Goal: Task Accomplishment & Management: Manage account settings

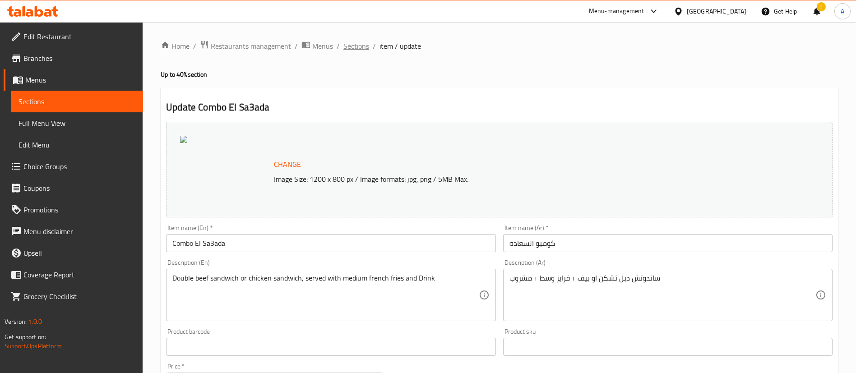
click at [367, 41] on span "Sections" at bounding box center [357, 46] width 26 height 11
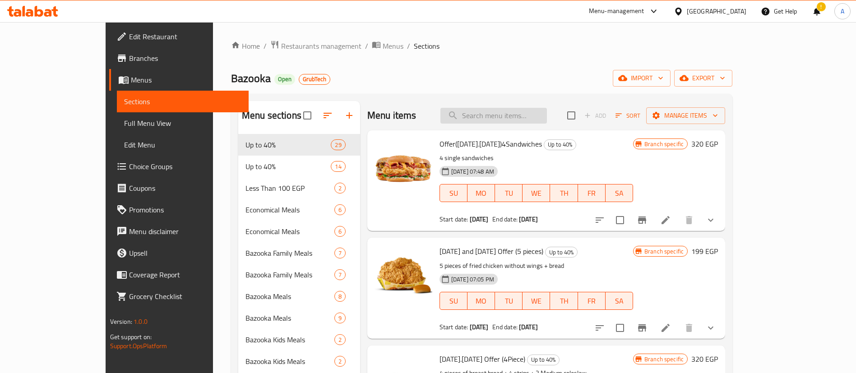
click at [538, 114] on input "search" at bounding box center [494, 116] width 107 height 16
paste input "Melok El Sa3ada 1"
type input "Melok El Sa3ada 1"
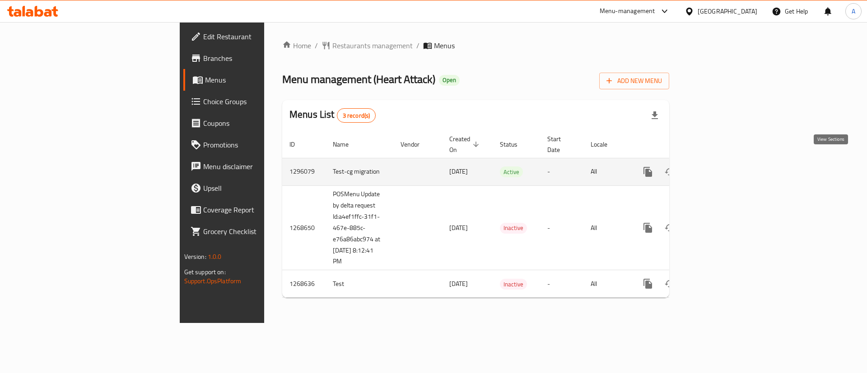
click at [724, 167] on link "enhanced table" at bounding box center [713, 172] width 22 height 22
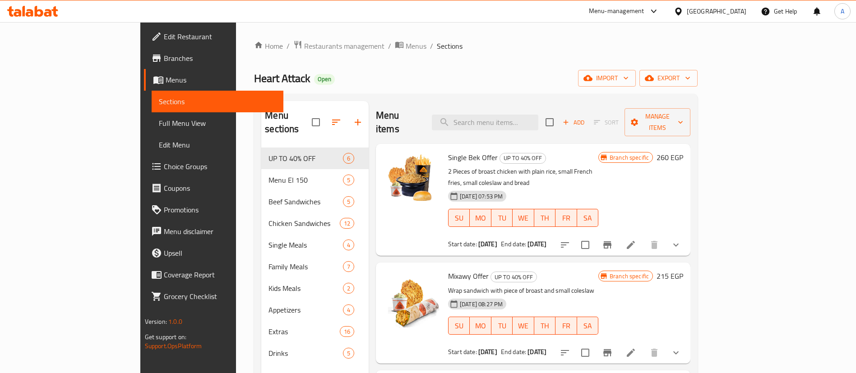
click at [367, 90] on div "Home / Restaurants management / Menus / Sections Heart Attack Open import expor…" at bounding box center [476, 261] width 444 height 442
click at [344, 78] on div "Heart Attack Open import export" at bounding box center [476, 78] width 444 height 17
click at [531, 104] on div "Menu items Add Sort Manage items" at bounding box center [533, 122] width 315 height 43
click at [540, 124] on div "Menu items Add Sort Manage items" at bounding box center [533, 122] width 315 height 43
click at [539, 117] on input "search" at bounding box center [485, 123] width 107 height 16
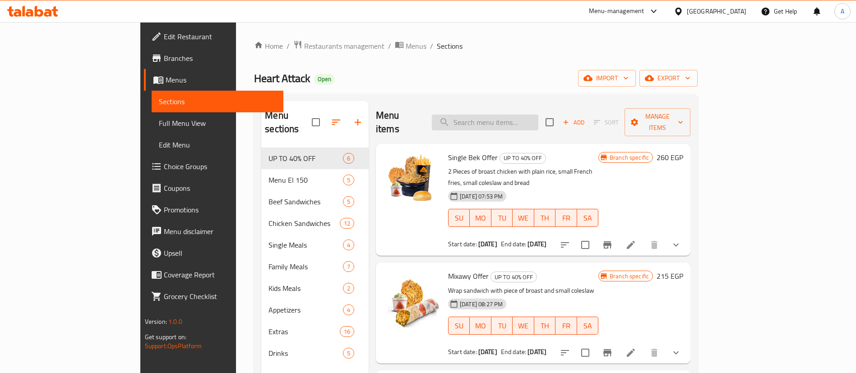
paste input "Big Win Offer"
type input "Big Win Offer"
paste input "Kingawy Offer"
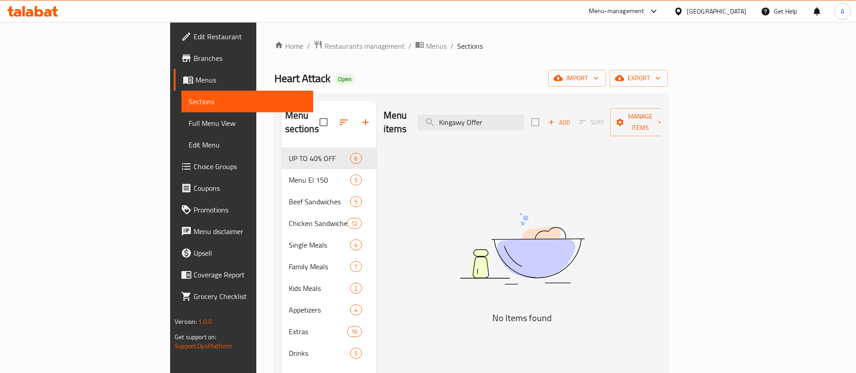
paste input "Rezzo"
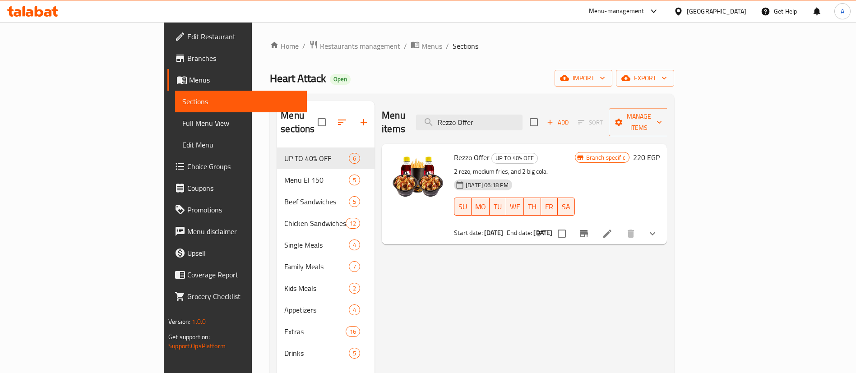
paste input "Junior"
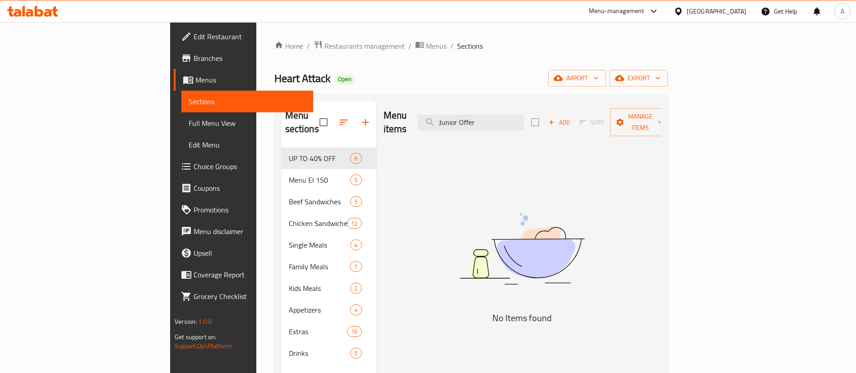
paste input "Capitano"
type input "Capitano Offer"
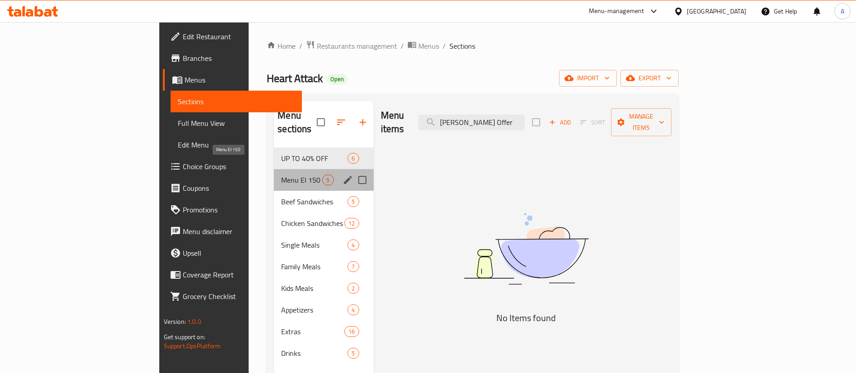
click at [281, 175] on span "Menu El 150" at bounding box center [301, 180] width 41 height 11
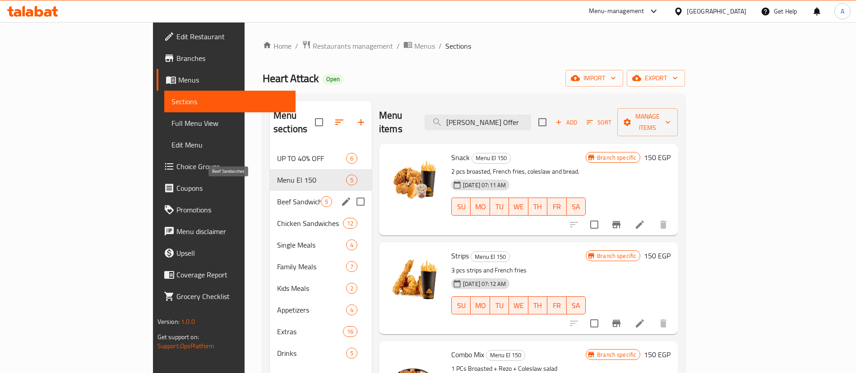
click at [277, 196] on span "Beef Sandwiches" at bounding box center [299, 201] width 44 height 11
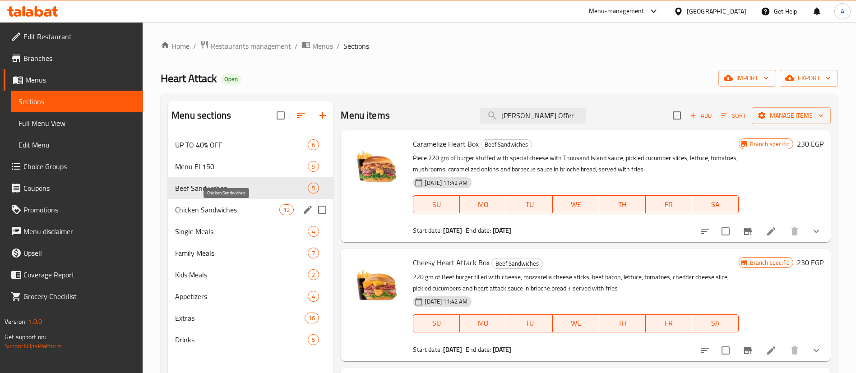
click at [217, 210] on span "Chicken Sandwiches" at bounding box center [227, 210] width 104 height 11
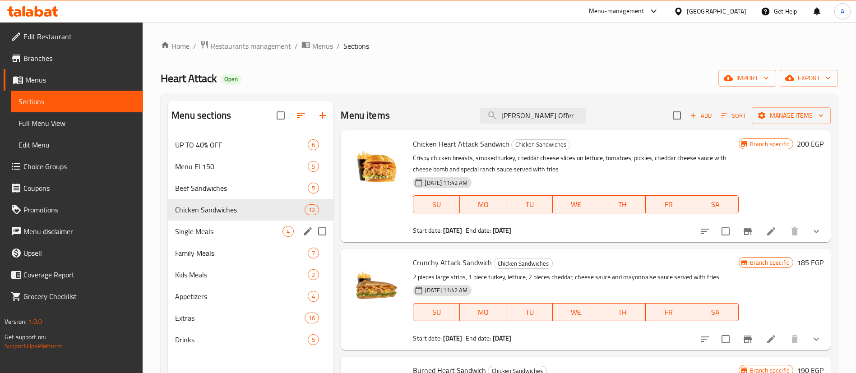
click at [223, 225] on div "Single Meals 4" at bounding box center [251, 232] width 166 height 22
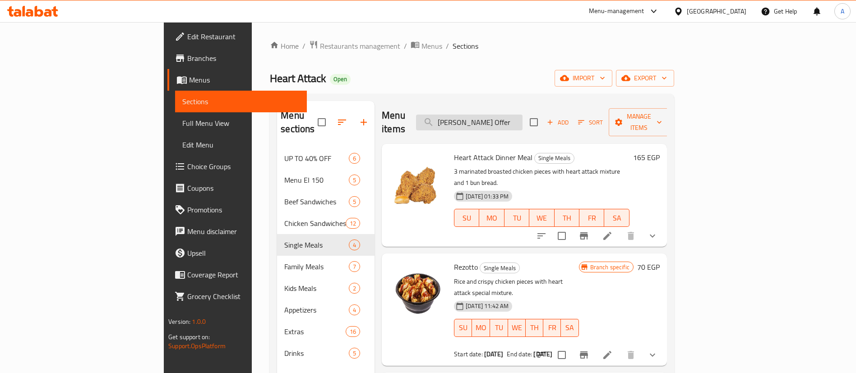
click at [523, 118] on input "Capitano Offer" at bounding box center [469, 123] width 107 height 16
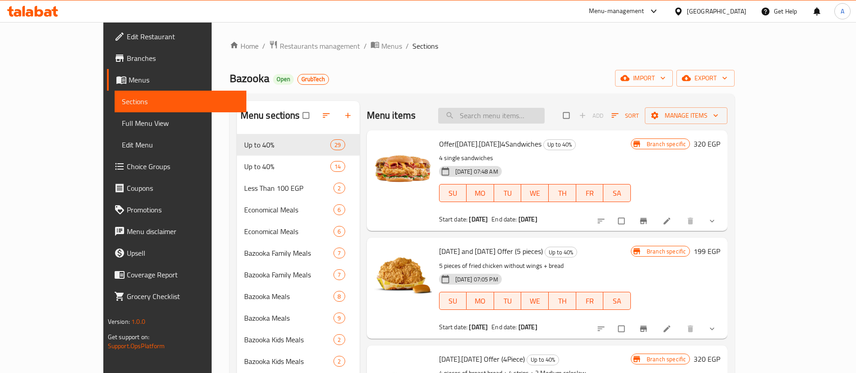
click at [535, 120] on input "search" at bounding box center [491, 116] width 107 height 16
paste input "Melok El Sa3ada 1"
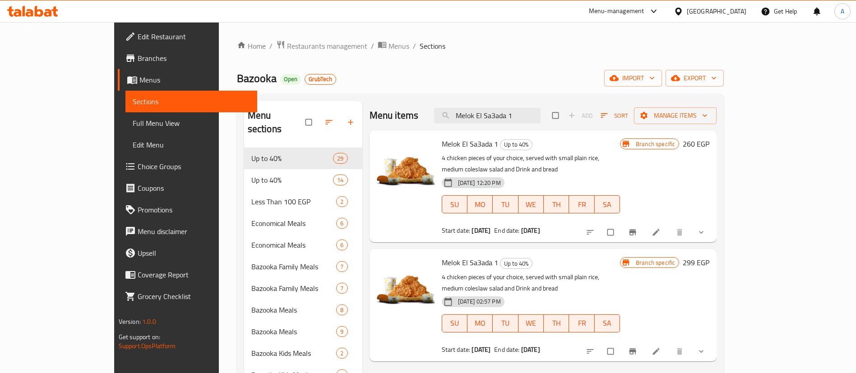
type input "Melok El Sa3ada 1"
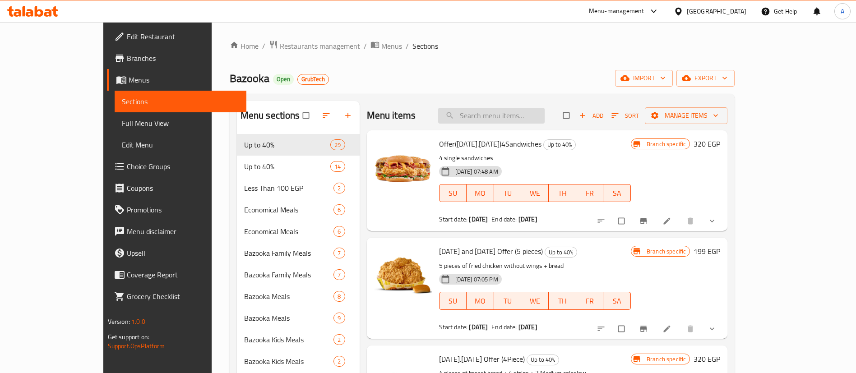
click at [528, 113] on input "search" at bounding box center [491, 116] width 107 height 16
paste input "Melok El Sa3ada 1"
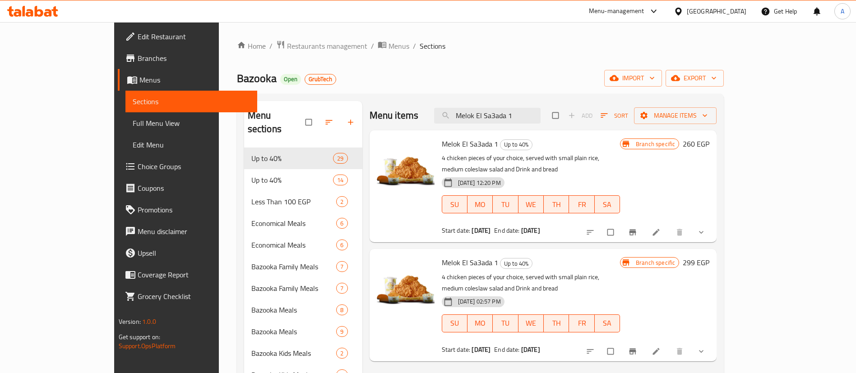
paste input "search"
type input "Melok El Sa3ada"
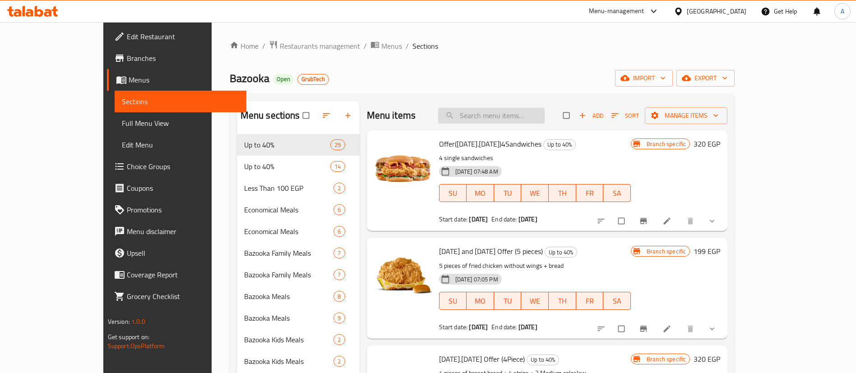
click at [529, 115] on input "search" at bounding box center [491, 116] width 107 height 16
paste input "Melok El Sa3ada 1"
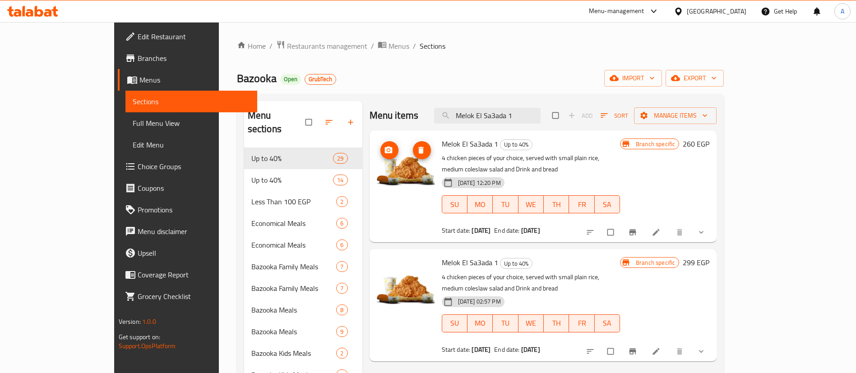
type input "Melok El Sa3ada 1"
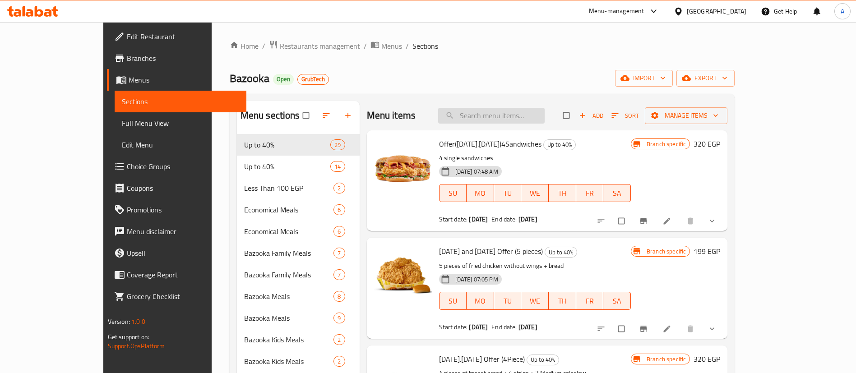
click at [539, 110] on input "search" at bounding box center [491, 116] width 107 height 16
paste input "Melok El Sa3ada 1"
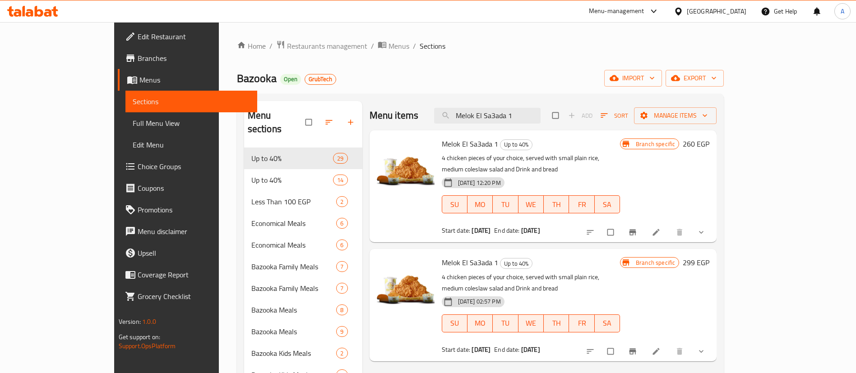
type input "Melok El Sa3ada 1"
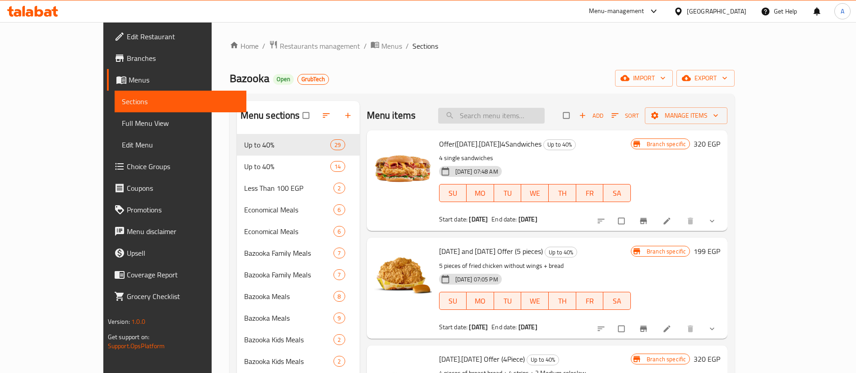
click at [511, 117] on input "search" at bounding box center [491, 116] width 107 height 16
paste input "Melok El Sa3ada 1"
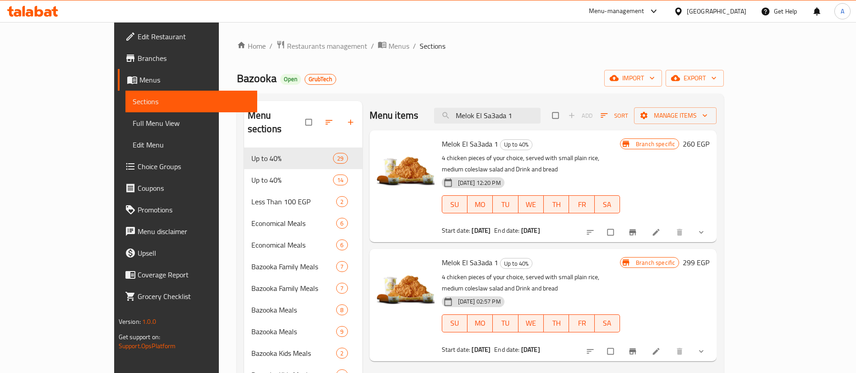
type input "Melok El Sa3ada 1"
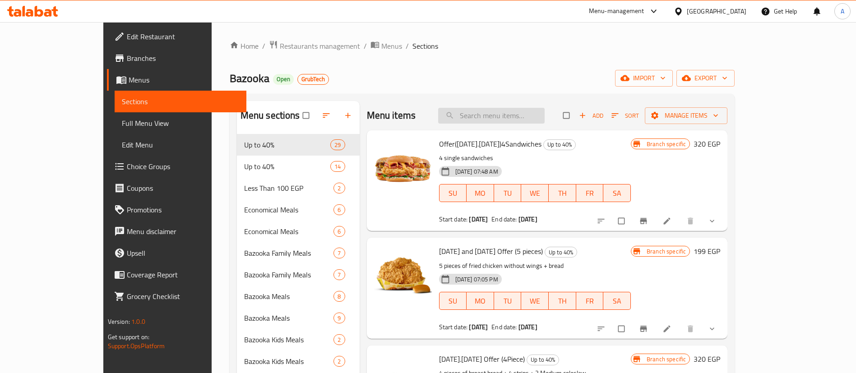
click at [531, 112] on input "search" at bounding box center [491, 116] width 107 height 16
paste input "Melok El Sa3ada 1"
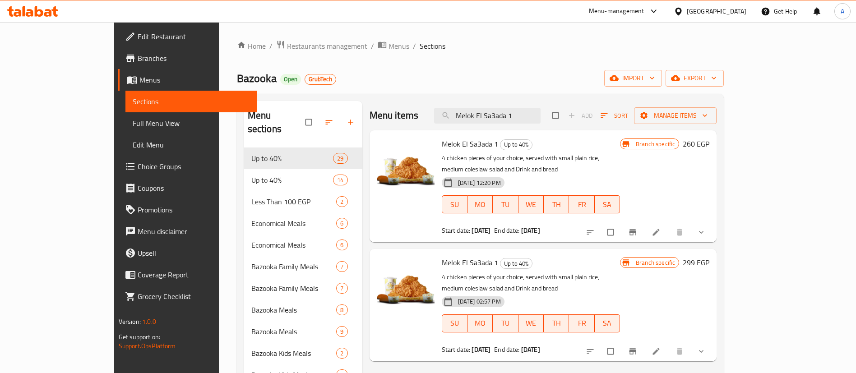
type input "Melok El Sa3ada 1"
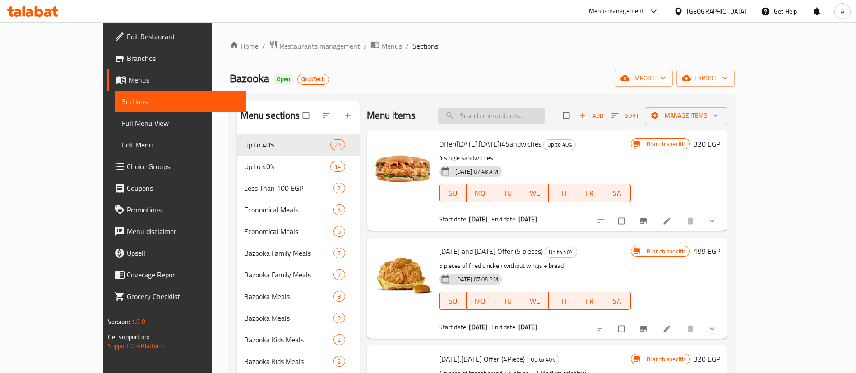
drag, startPoint x: 543, startPoint y: 100, endPoint x: 545, endPoint y: 121, distance: 21.3
click at [545, 121] on input "search" at bounding box center [491, 116] width 107 height 16
paste input "Melok El Sa3ada 1"
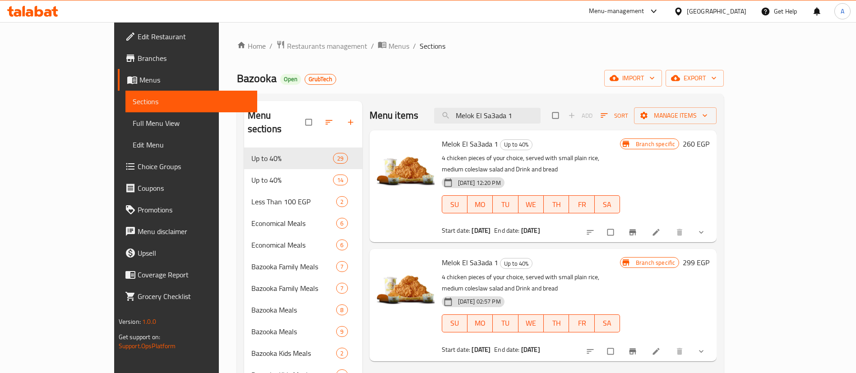
type input "Melok El Sa3ada 1"
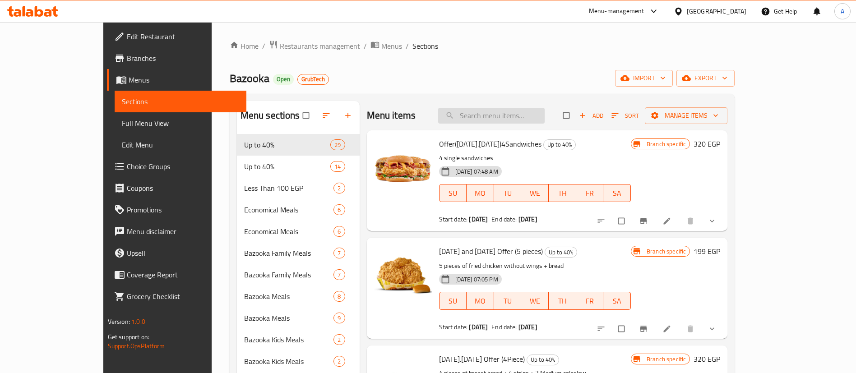
click at [545, 113] on input "search" at bounding box center [491, 116] width 107 height 16
paste input "Melok El Sa3ada 1"
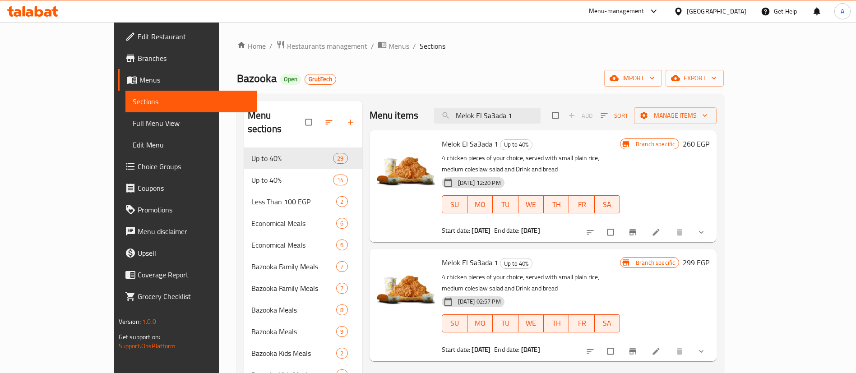
type input "Melok El Sa3ada 1"
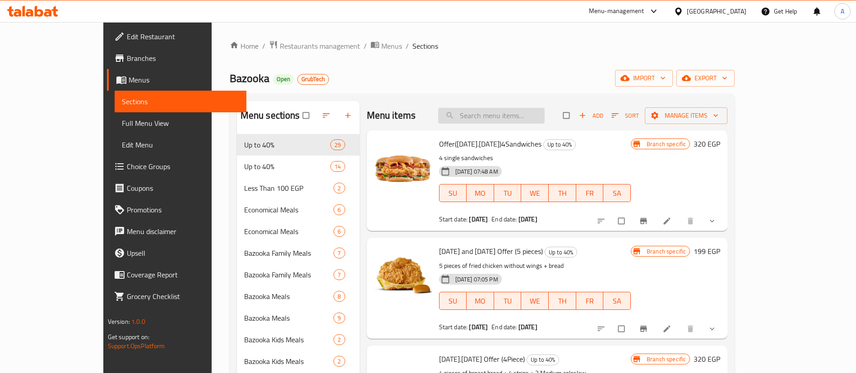
drag, startPoint x: 527, startPoint y: 127, endPoint x: 524, endPoint y: 123, distance: 4.9
click at [525, 124] on div "Menu items Add Sort Manage items" at bounding box center [547, 115] width 361 height 29
click at [528, 107] on div "Menu items Add Sort Manage items" at bounding box center [547, 115] width 361 height 29
click at [537, 116] on input "search" at bounding box center [491, 116] width 107 height 16
paste input "Melok El Sa3ada 1"
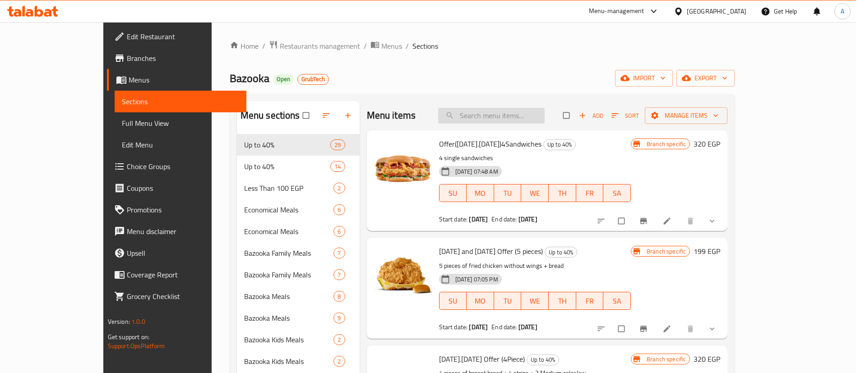
type input "Melok El Sa3ada 1"
click at [548, 107] on div "Menu items Add Sort Manage items" at bounding box center [547, 115] width 361 height 29
click at [534, 111] on div "Menu items Add Sort Manage items" at bounding box center [547, 115] width 361 height 29
click at [533, 116] on input "search" at bounding box center [491, 116] width 107 height 16
paste input "Melok El Sa3ada 1"
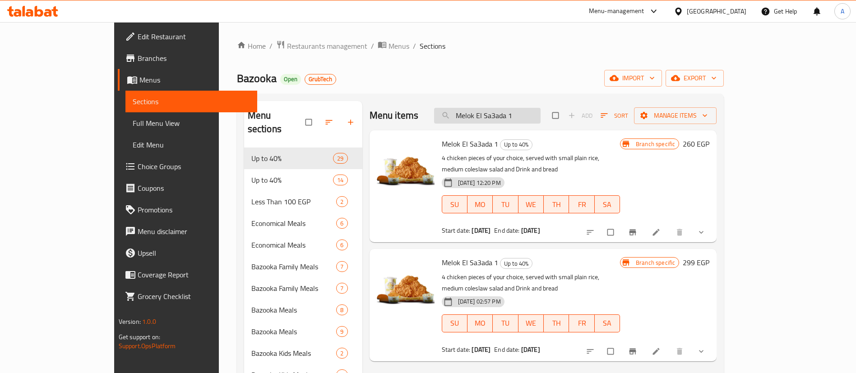
type input "Melok El Sa3ada 1"
click at [541, 114] on input "Melok El Sa3ada 1" at bounding box center [487, 116] width 107 height 16
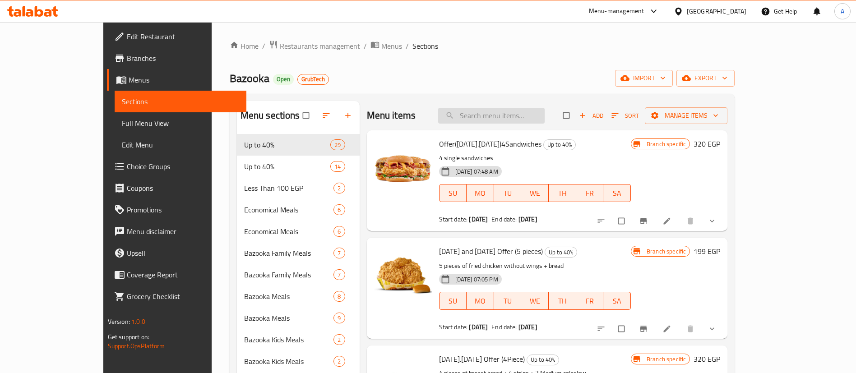
click at [545, 109] on input "search" at bounding box center [491, 116] width 107 height 16
paste input "Melok El Sa3ada 1"
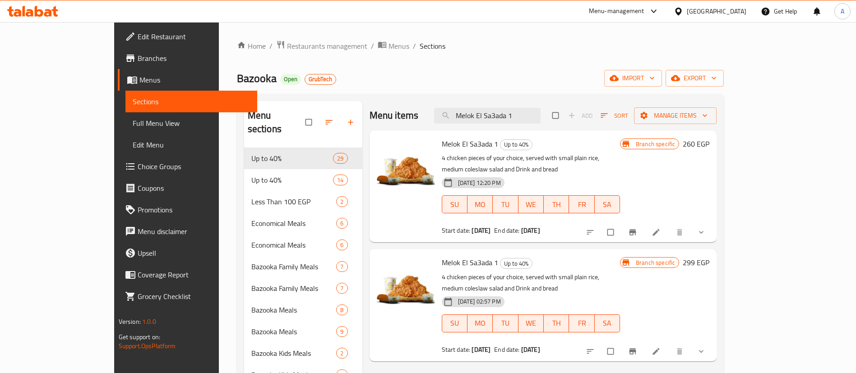
type input "Melok El Sa3ada 1"
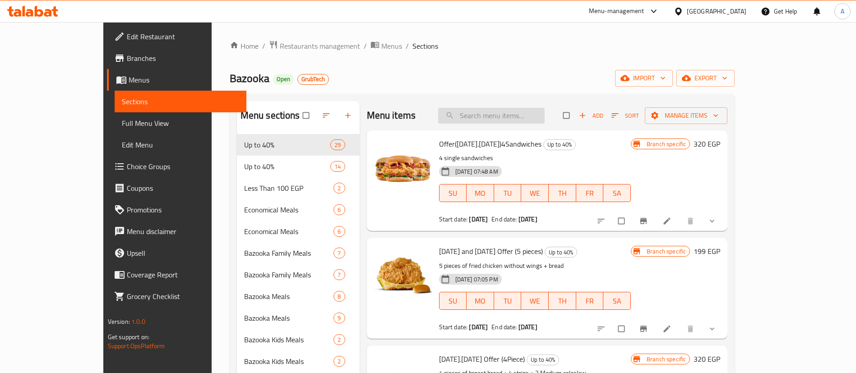
click at [544, 109] on input "search" at bounding box center [491, 116] width 107 height 16
paste input "Melok El Sa3ada 1"
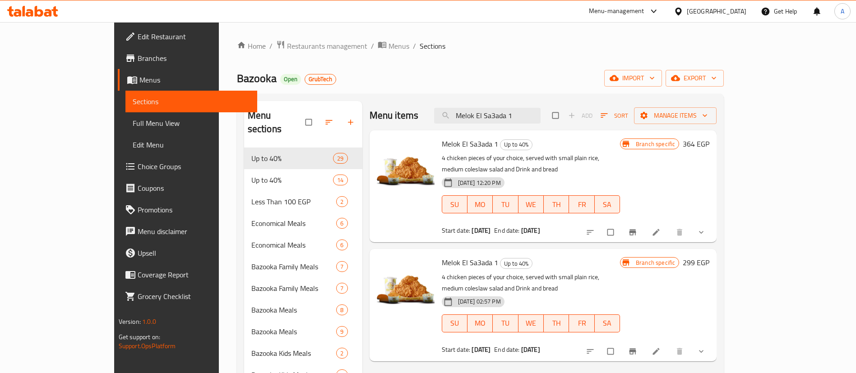
type input "Melok El Sa3ada 1"
click at [661, 228] on icon at bounding box center [656, 232] width 9 height 9
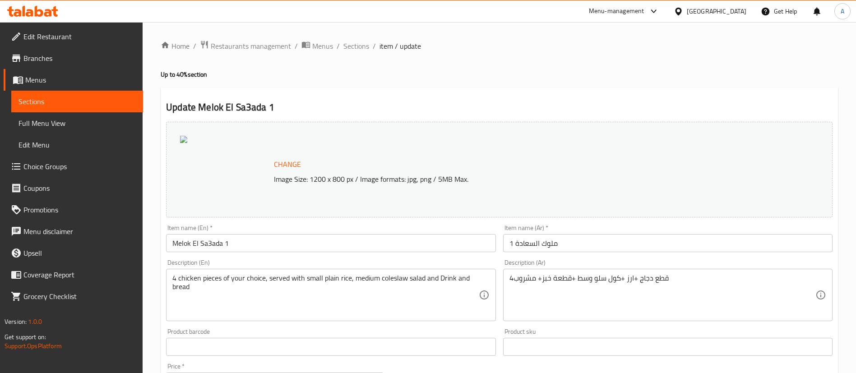
click at [553, 73] on h4 "Up to 40% section" at bounding box center [500, 74] width 678 height 9
click at [352, 47] on span "Sections" at bounding box center [357, 46] width 26 height 11
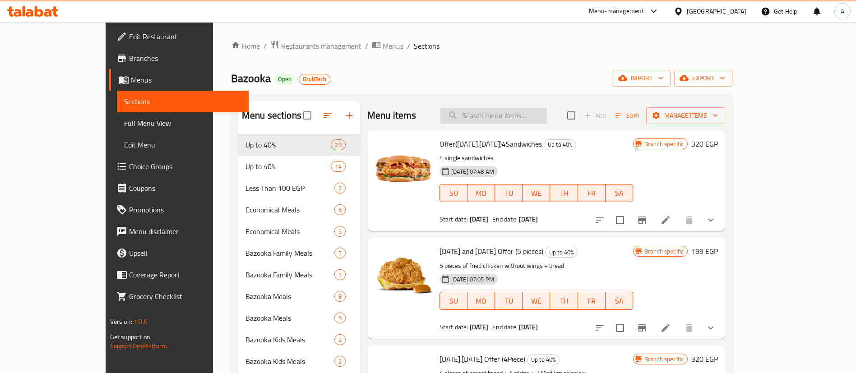
click at [519, 118] on input "search" at bounding box center [494, 116] width 107 height 16
paste input "18/09/2025"
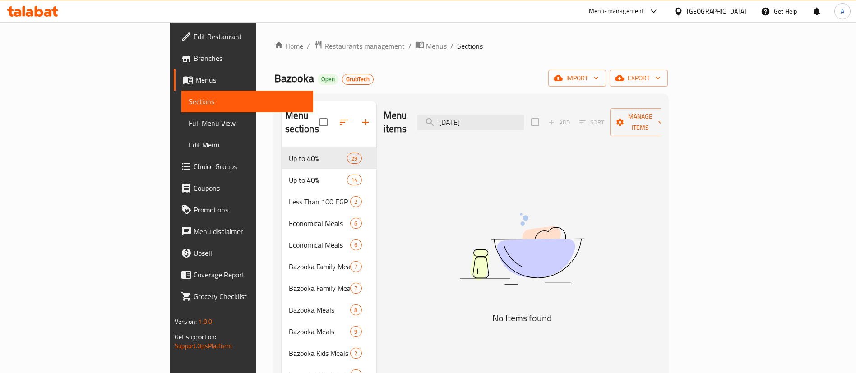
paste input "Share Combo Double"
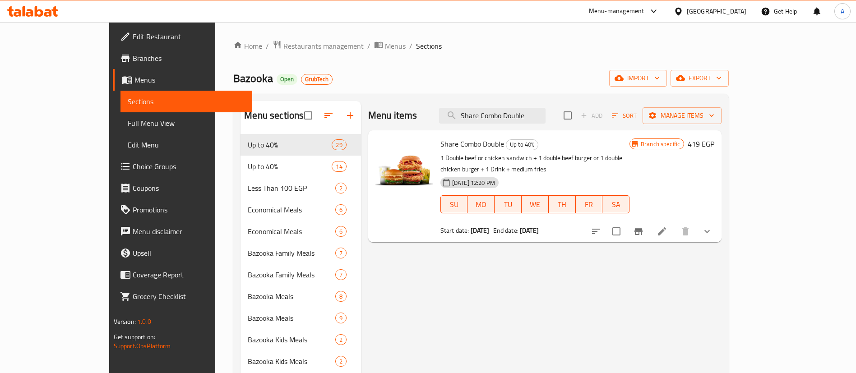
type input "Share Combo Double"
click at [668, 226] on icon at bounding box center [662, 231] width 11 height 11
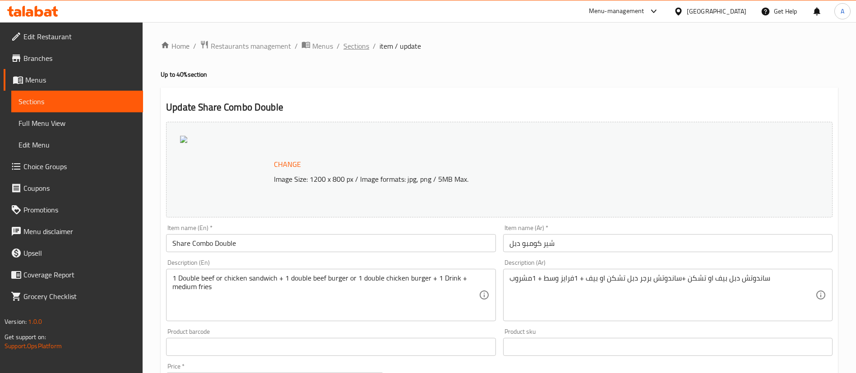
click at [360, 47] on span "Sections" at bounding box center [357, 46] width 26 height 11
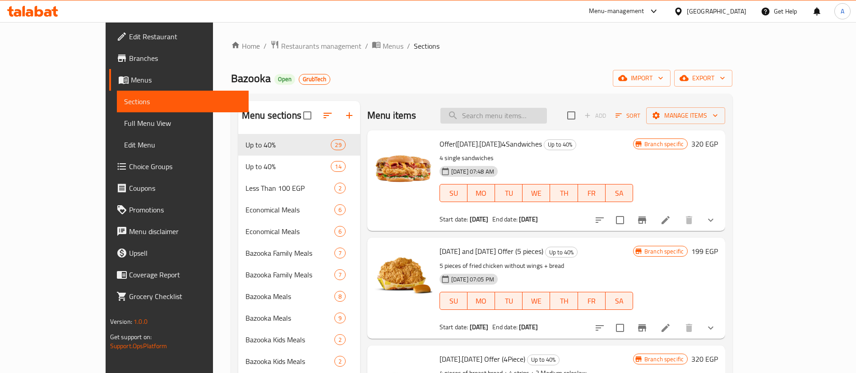
click at [520, 117] on input "search" at bounding box center [494, 116] width 107 height 16
paste input "18/09/2025"
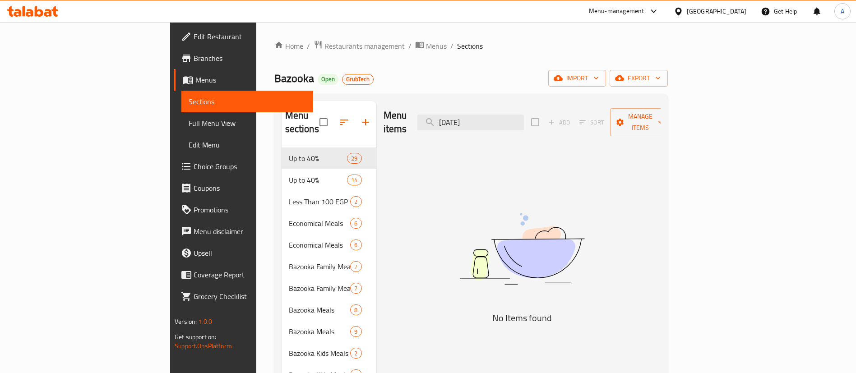
paste input "Single El Sa3ada"
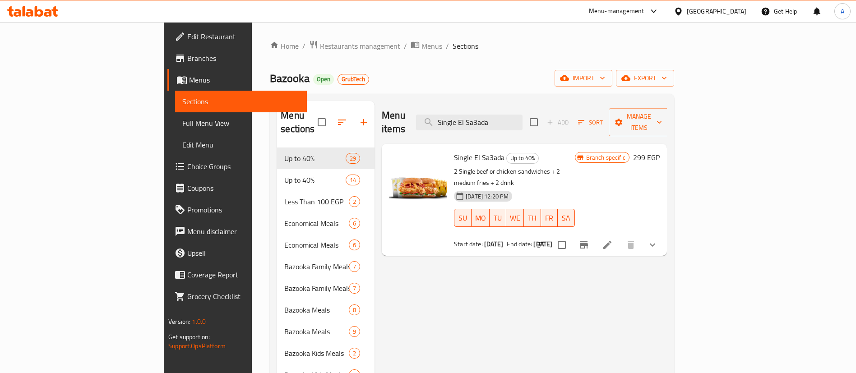
type input "Single El Sa3ada"
click at [454, 151] on span "Single El Sa3ada" at bounding box center [479, 158] width 51 height 14
copy h6 "Single El Sa3ada"
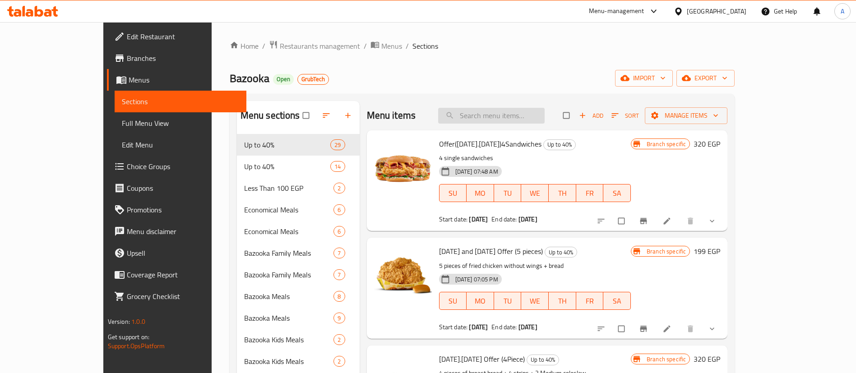
click at [530, 116] on input "search" at bounding box center [491, 116] width 107 height 16
paste input "Single El Sa3ada"
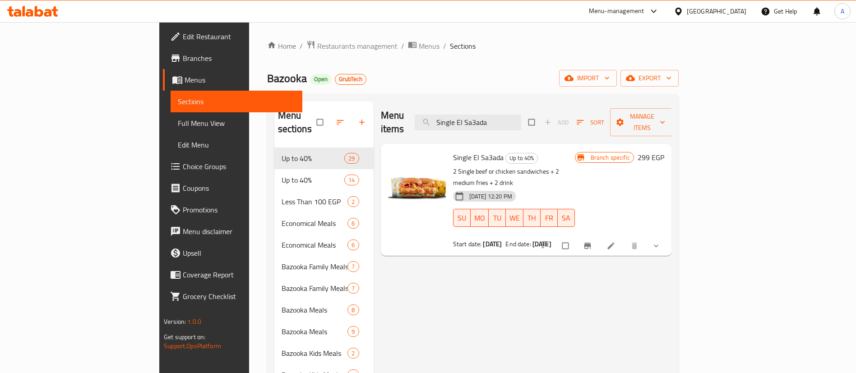
type input "Single El Sa3ada"
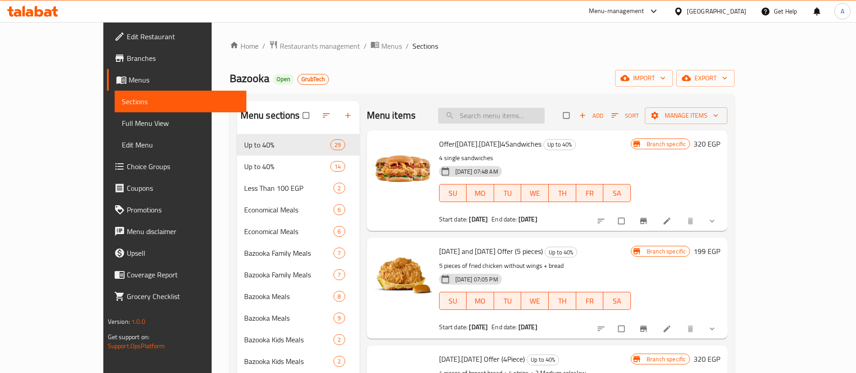
click at [525, 116] on input "search" at bounding box center [491, 116] width 107 height 16
paste input "Single El Sa3ada"
type input "Single El Sa3ada"
click at [540, 107] on div "Menu items Add Sort Manage items" at bounding box center [547, 115] width 361 height 29
click at [542, 108] on input "search" at bounding box center [491, 116] width 107 height 16
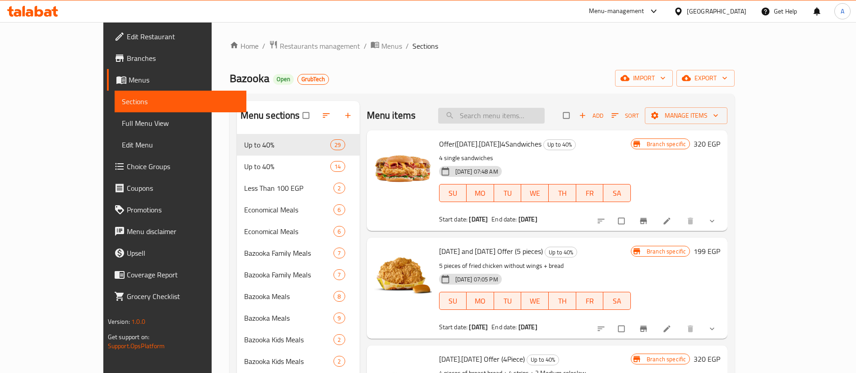
paste input "Single El Sa3ada"
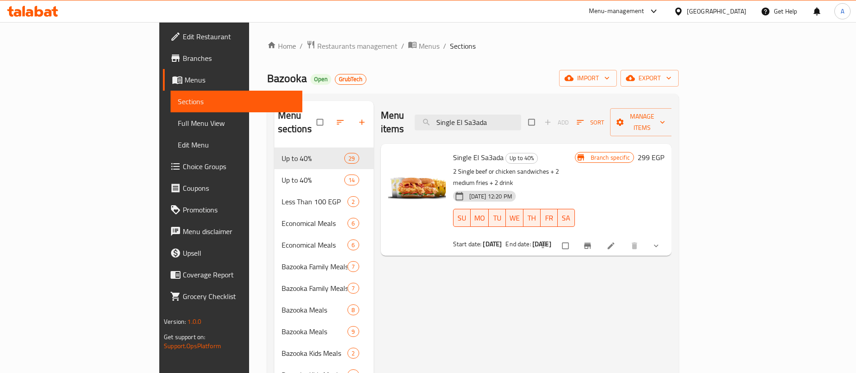
type input "Single El Sa3ada"
click at [556, 106] on div "Menu items Single El Sa3ada Add Sort Manage items" at bounding box center [526, 122] width 291 height 43
click at [521, 118] on input "Single El Sa3ada" at bounding box center [468, 123] width 107 height 16
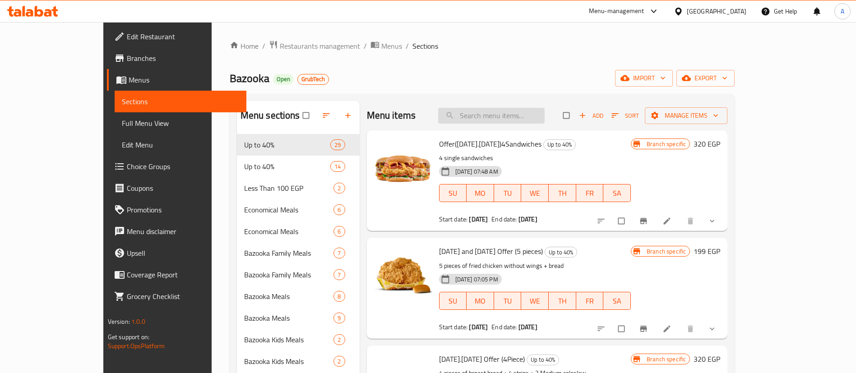
click at [533, 111] on input "search" at bounding box center [491, 116] width 107 height 16
paste input "Single El Sa3ada"
type input "Single El Sa3ada"
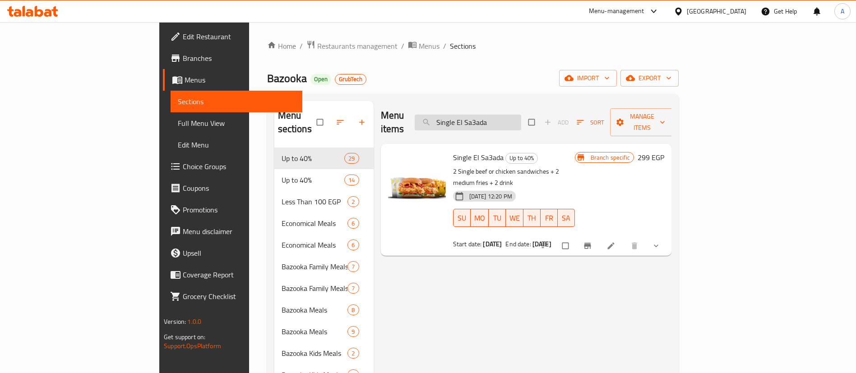
click at [521, 120] on input "Single El Sa3ada" at bounding box center [468, 123] width 107 height 16
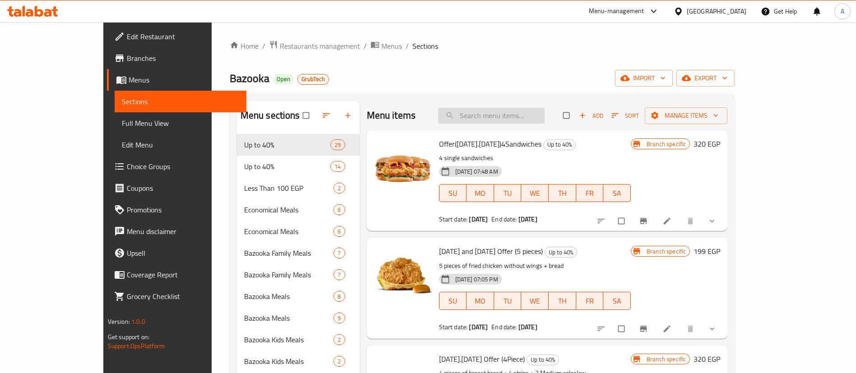
click at [538, 115] on input "search" at bounding box center [491, 116] width 107 height 16
paste input "Single El Sa3ada"
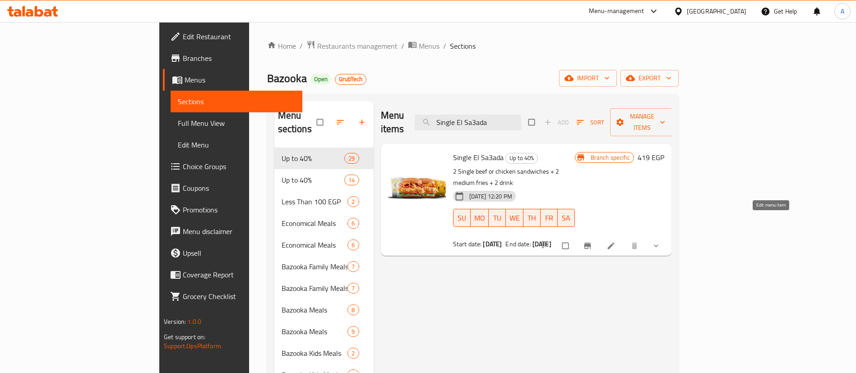
type input "Single El Sa3ada"
click at [616, 242] on icon at bounding box center [611, 246] width 9 height 9
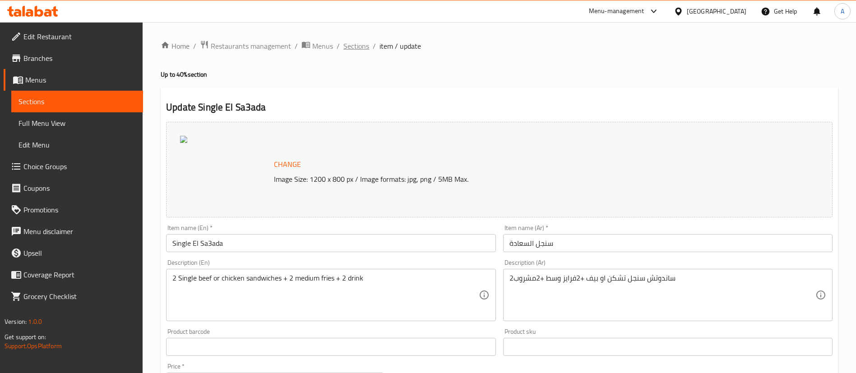
click at [362, 47] on span "Sections" at bounding box center [357, 46] width 26 height 11
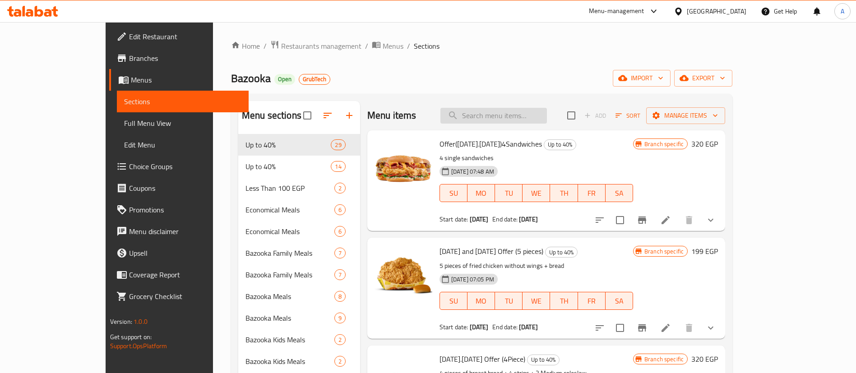
click at [547, 115] on input "search" at bounding box center [494, 116] width 107 height 16
paste input "Single El Sa3ada"
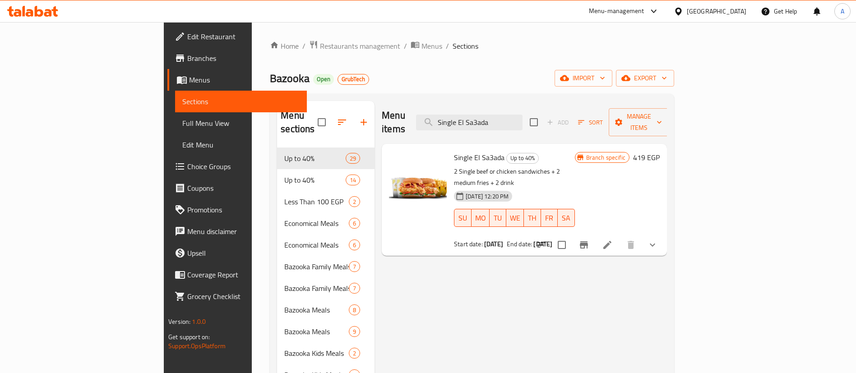
type input "Single El Sa3ada"
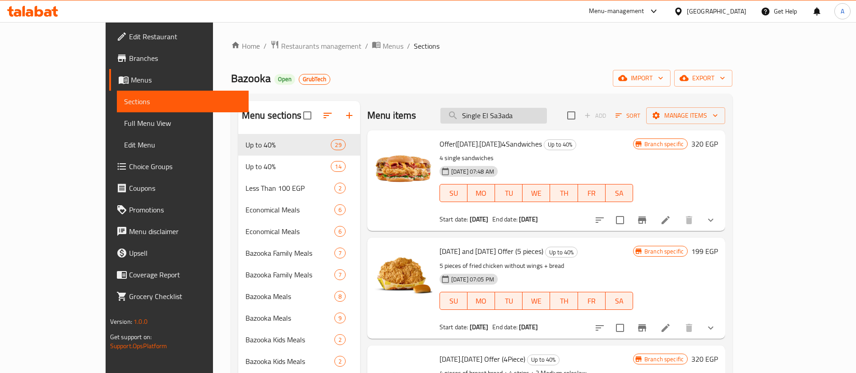
click at [547, 118] on input "Single El Sa3ada" at bounding box center [494, 116] width 107 height 16
paste input "Single El Sa3ada"
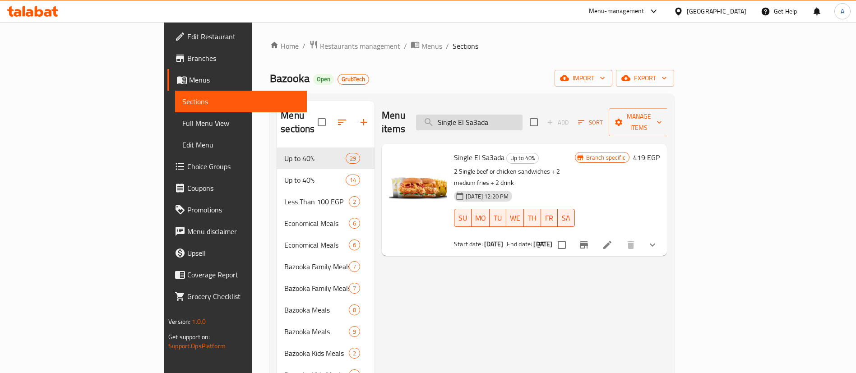
paste input "Lamet"
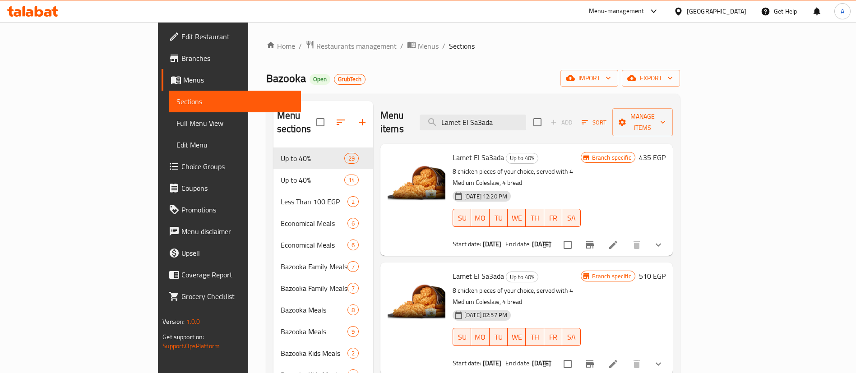
type input "Lamet El Sa3ada"
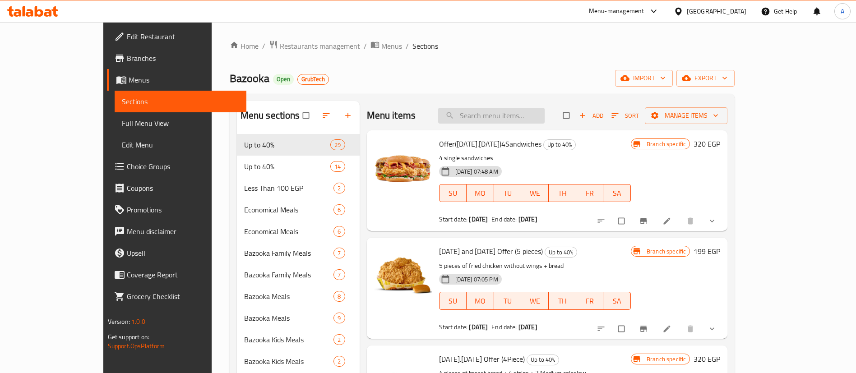
click at [545, 114] on input "search" at bounding box center [491, 116] width 107 height 16
paste input "Lamet El Sa3ada"
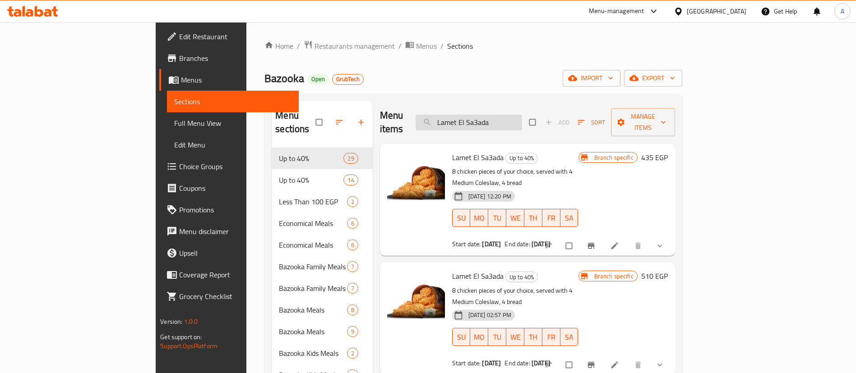
click at [522, 117] on input "Lamet El Sa3ada" at bounding box center [469, 123] width 107 height 16
paste input "ohab"
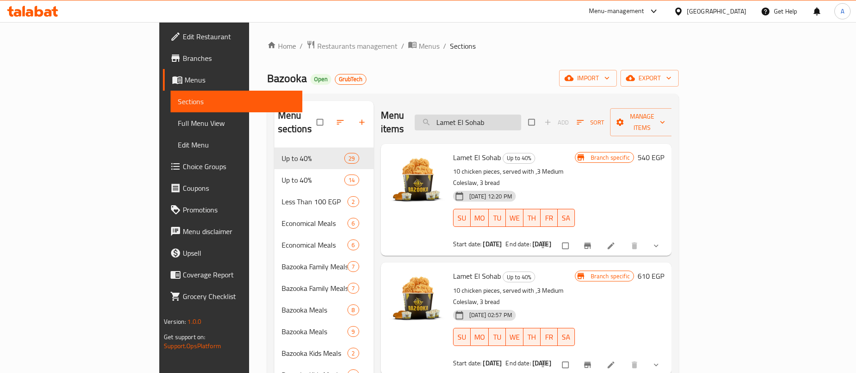
type input "Lamet El Sohab"
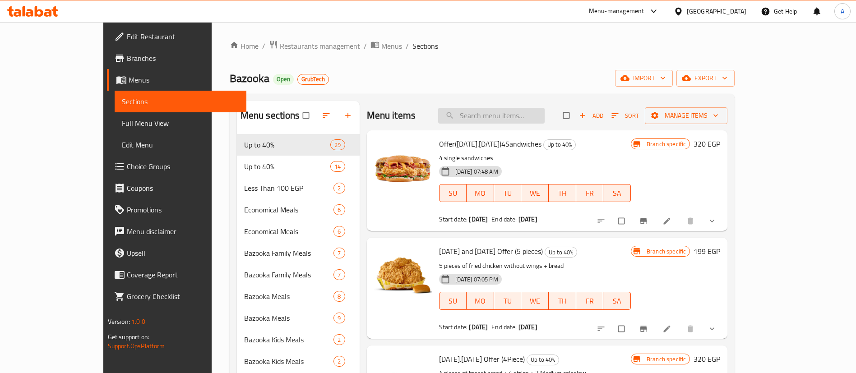
click at [545, 110] on input "search" at bounding box center [491, 116] width 107 height 16
paste input "Lamet El Sa3ada"
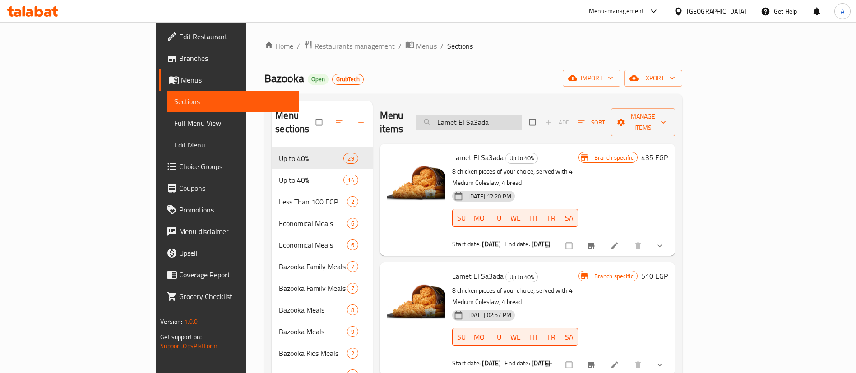
type input "Lamet El Sa3ada"
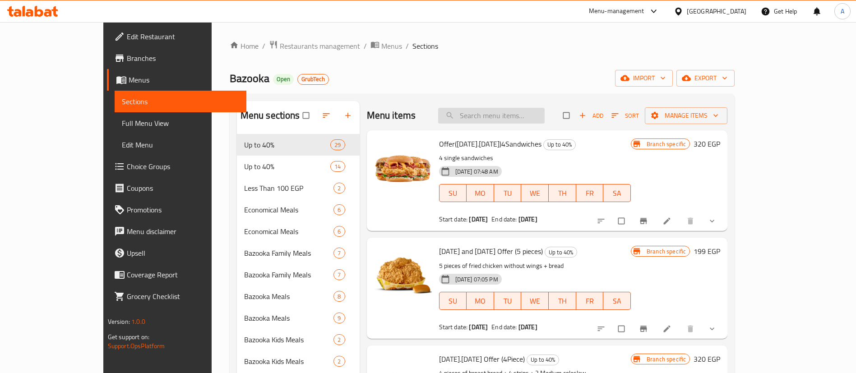
click at [516, 109] on input "search" at bounding box center [491, 116] width 107 height 16
paste input "Lamet El Sa3ada"
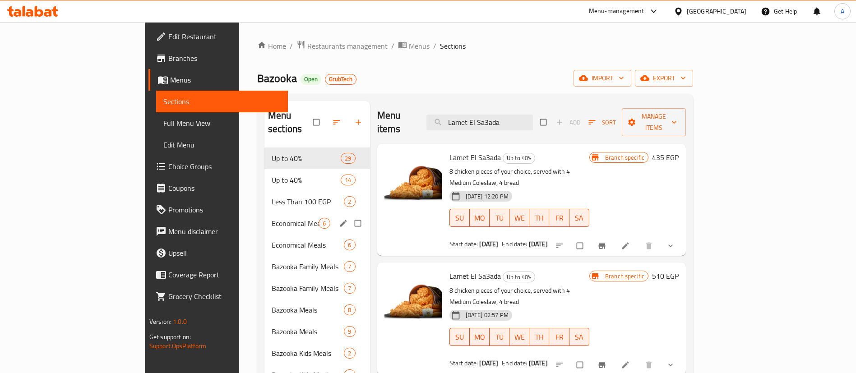
type input "Lamet El Sa3ada"
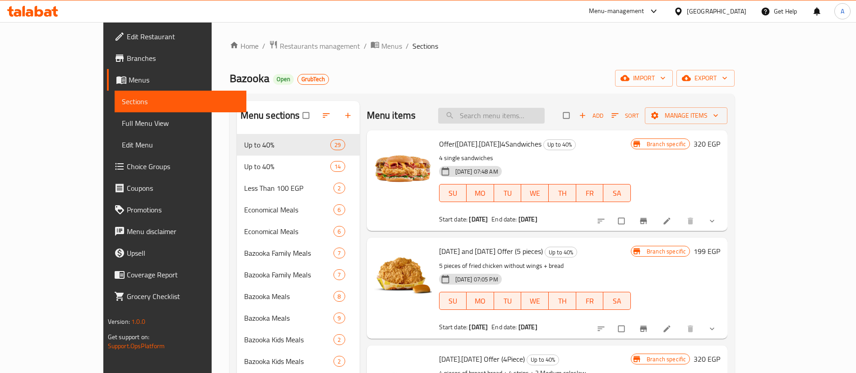
click at [545, 114] on input "search" at bounding box center [491, 116] width 107 height 16
paste input "Lamet El Sa3ada"
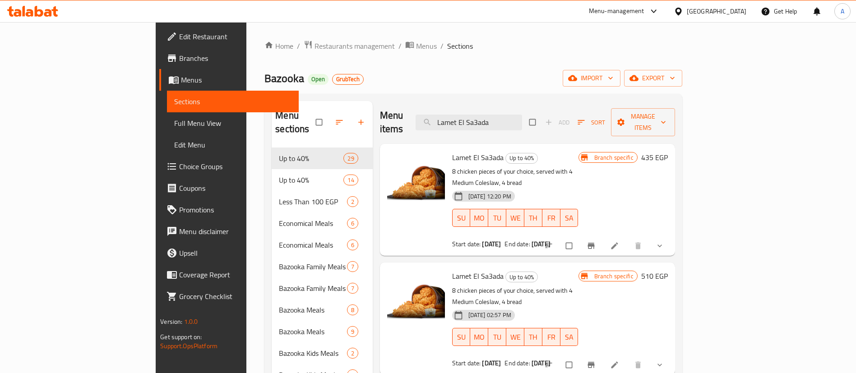
type input "Lamet El Sa3ada"
click at [522, 120] on input "Lamet El Sa3ada" at bounding box center [469, 123] width 107 height 16
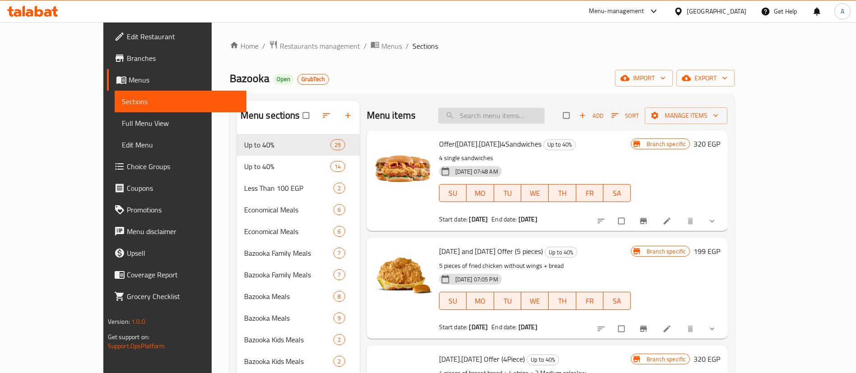
drag, startPoint x: 554, startPoint y: 124, endPoint x: 551, endPoint y: 118, distance: 6.9
click at [554, 124] on div "Menu items Add Sort Manage items" at bounding box center [547, 115] width 361 height 29
click at [538, 108] on input "search" at bounding box center [491, 116] width 107 height 16
paste input "Lamet El Sa3ada"
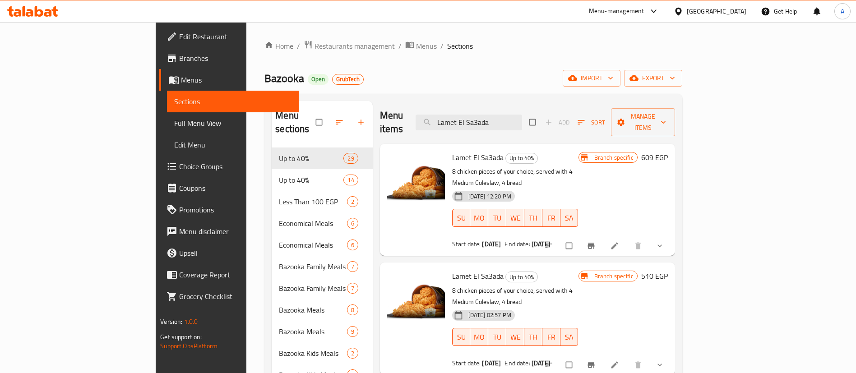
type input "Lamet El Sa3ada"
click at [522, 117] on input "Lamet El Sa3ada" at bounding box center [469, 123] width 107 height 16
click at [619, 242] on icon at bounding box center [614, 246] width 9 height 9
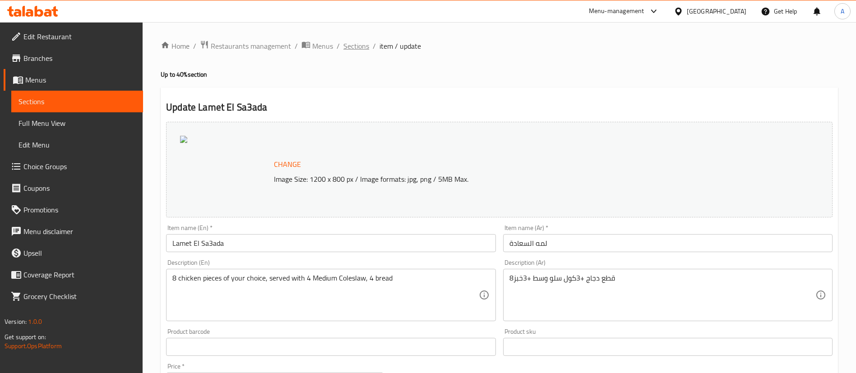
click at [368, 45] on span "Sections" at bounding box center [357, 46] width 26 height 11
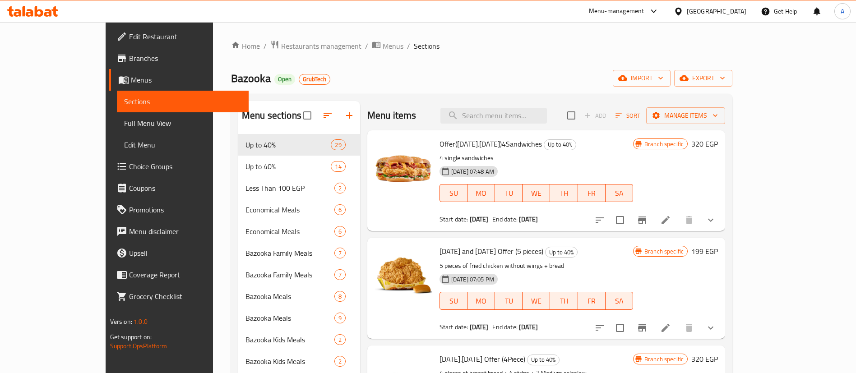
click at [522, 126] on div "Menu items Add Sort Manage items" at bounding box center [546, 115] width 358 height 29
click at [521, 108] on input "search" at bounding box center [494, 116] width 107 height 16
paste input "Lamet El Sohab"
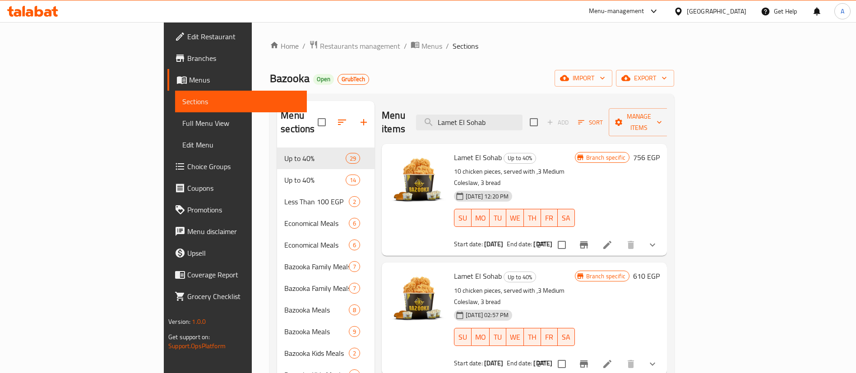
type input "Lamet El Sohab"
click at [612, 241] on icon at bounding box center [608, 245] width 8 height 8
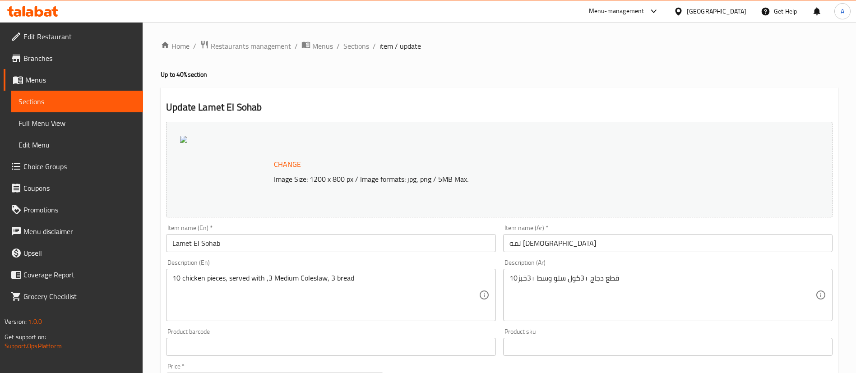
drag, startPoint x: 790, startPoint y: 58, endPoint x: 679, endPoint y: 102, distance: 119.8
click at [361, 45] on span "Sections" at bounding box center [357, 46] width 26 height 11
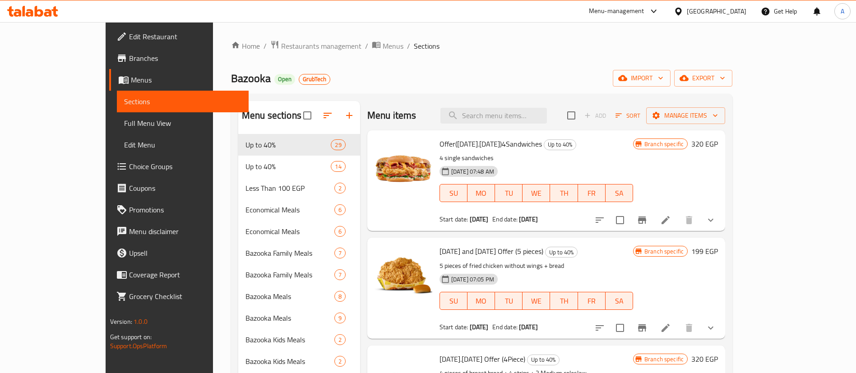
click at [540, 128] on div "Menu items Add Sort Manage items" at bounding box center [546, 115] width 358 height 29
click at [543, 115] on input "search" at bounding box center [494, 116] width 107 height 16
paste input "Rocket El Saada 1"
click at [542, 113] on input "Rocket El Saada 1" at bounding box center [494, 116] width 107 height 16
paste input "search"
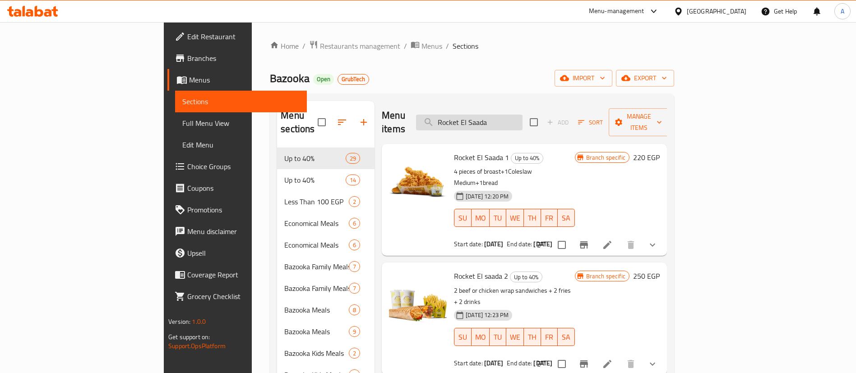
paste input "1"
type input "Rocket El Saada 1"
click at [523, 116] on input "Rocket El Saada 1" at bounding box center [469, 123] width 107 height 16
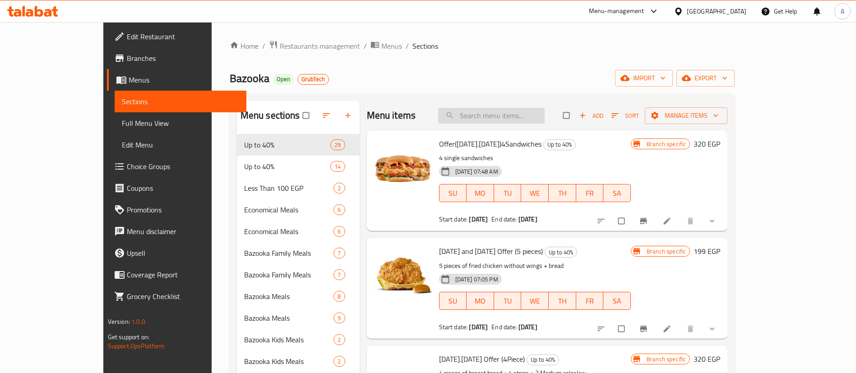
click at [509, 112] on input "search" at bounding box center [491, 116] width 107 height 16
paste input "Rocket El Saada 1"
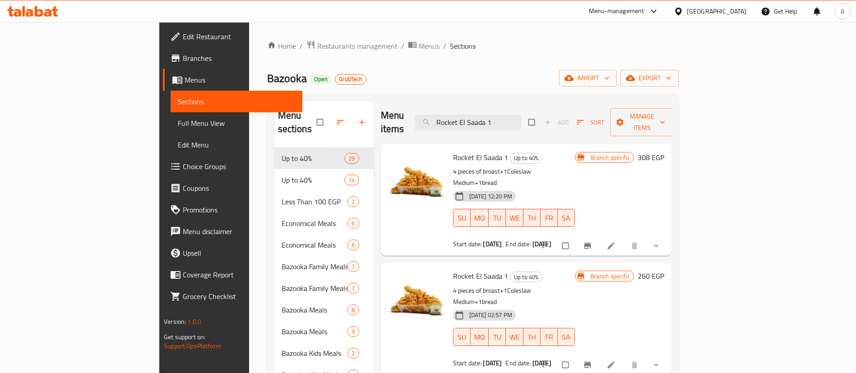
type input "Rocket El Saada 1"
click at [616, 242] on icon at bounding box center [611, 246] width 9 height 9
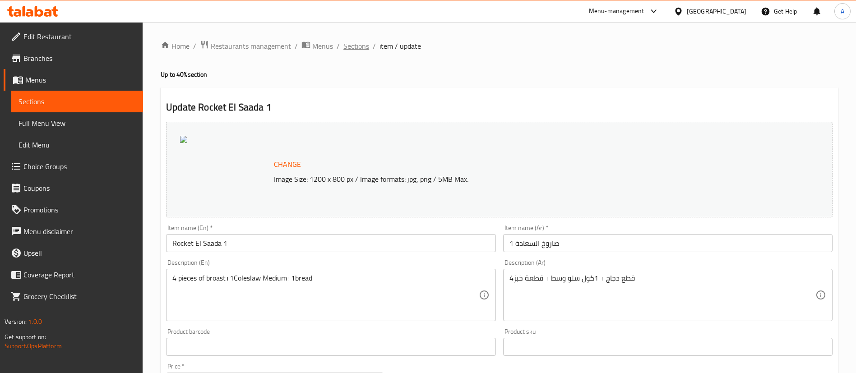
click at [359, 43] on span "Sections" at bounding box center [357, 46] width 26 height 11
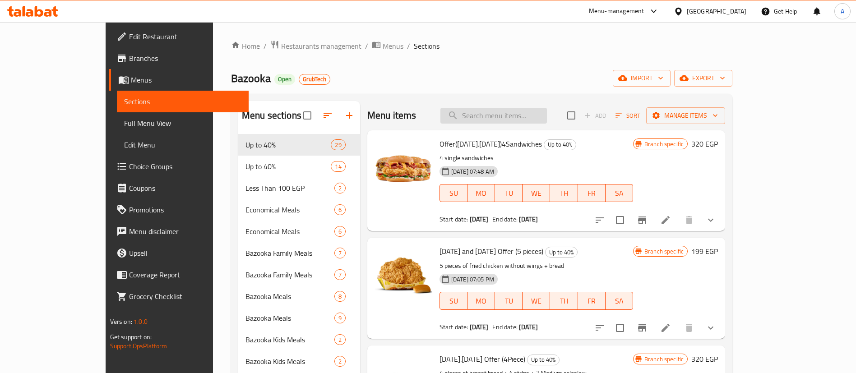
click at [535, 118] on input "search" at bounding box center [494, 116] width 107 height 16
paste input "Flash Dinner"
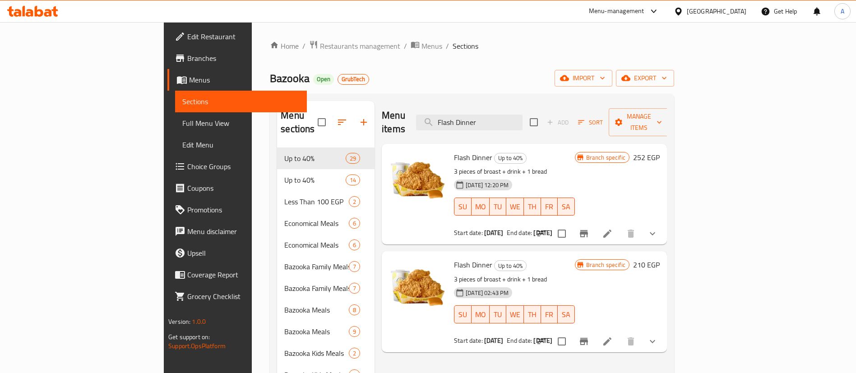
type input "Flash Dinner"
click at [613, 228] on icon at bounding box center [607, 233] width 11 height 11
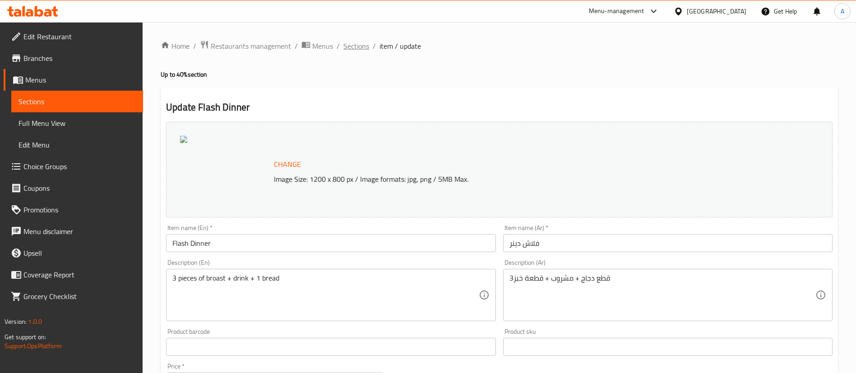
click at [351, 46] on span "Sections" at bounding box center [357, 46] width 26 height 11
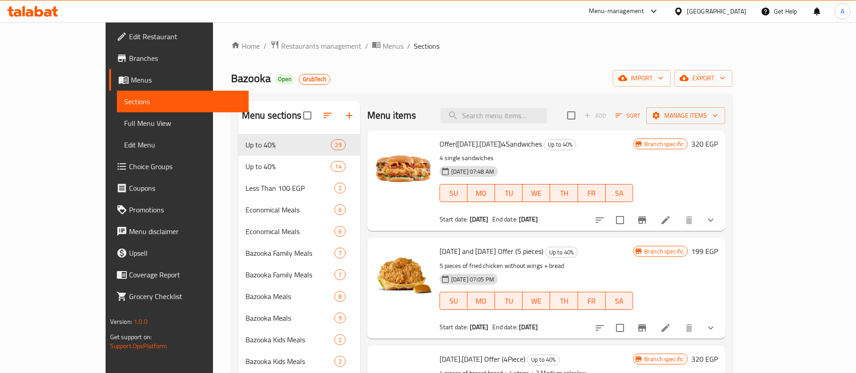
click at [539, 107] on div "Menu items Add Sort Manage items" at bounding box center [546, 115] width 358 height 29
click at [530, 116] on input "search" at bounding box center [494, 116] width 107 height 16
paste input "Rocket El saada 2"
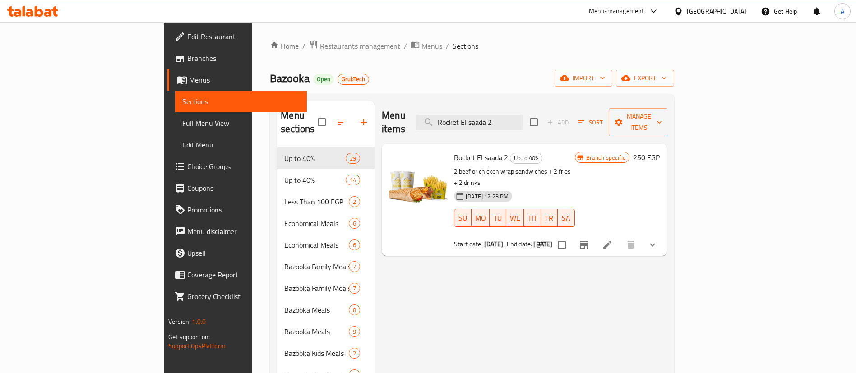
paste input "4"
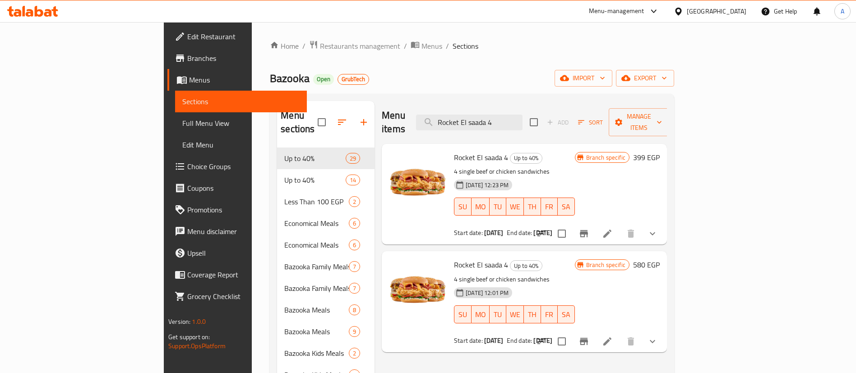
paste input "2"
type input "Rocket El saada 2"
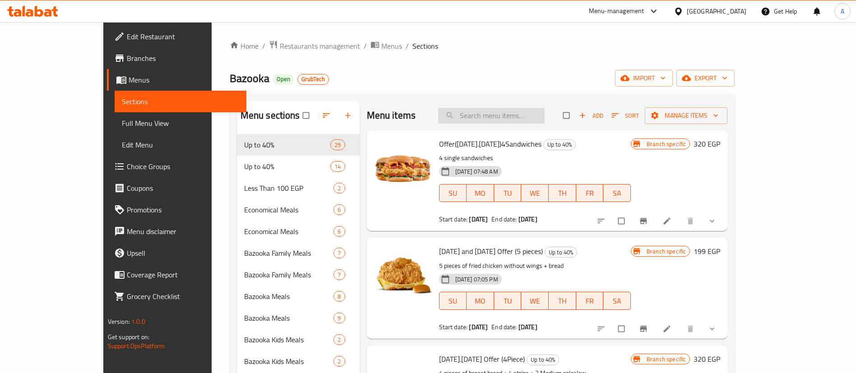
click at [520, 117] on input "search" at bounding box center [491, 116] width 107 height 16
paste input "Rocket El saada 2"
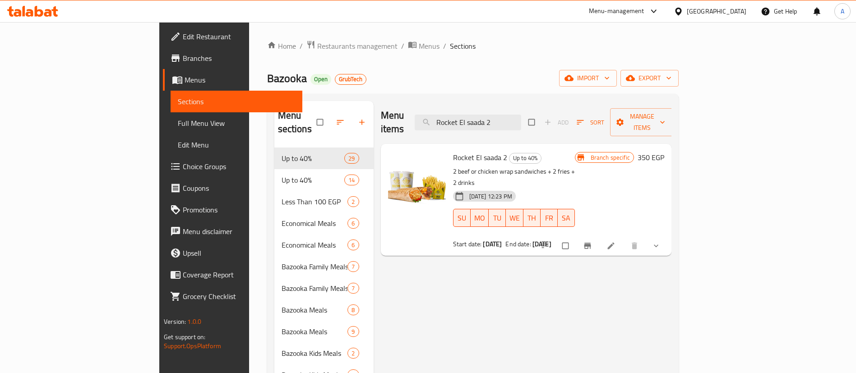
type input "Rocket El saada 2"
click at [625, 239] on li at bounding box center [612, 246] width 25 height 14
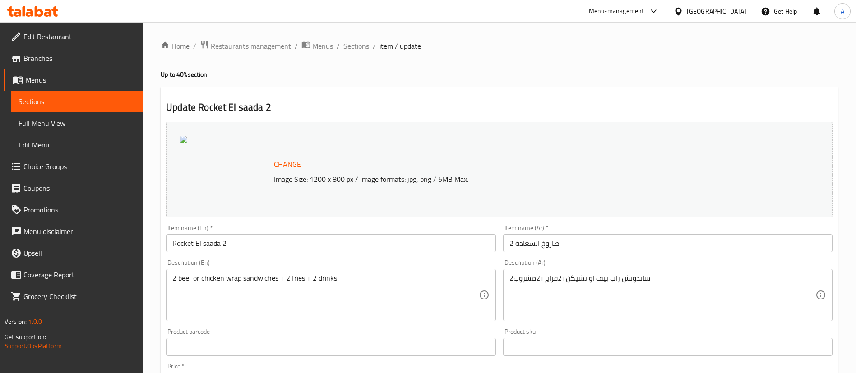
drag, startPoint x: 556, startPoint y: 42, endPoint x: 556, endPoint y: 23, distance: 19.0
click at [556, 42] on ol "Home / Restaurants management / Menus / Sections / item / update" at bounding box center [500, 46] width 678 height 12
click at [357, 45] on span "Sections" at bounding box center [357, 46] width 26 height 11
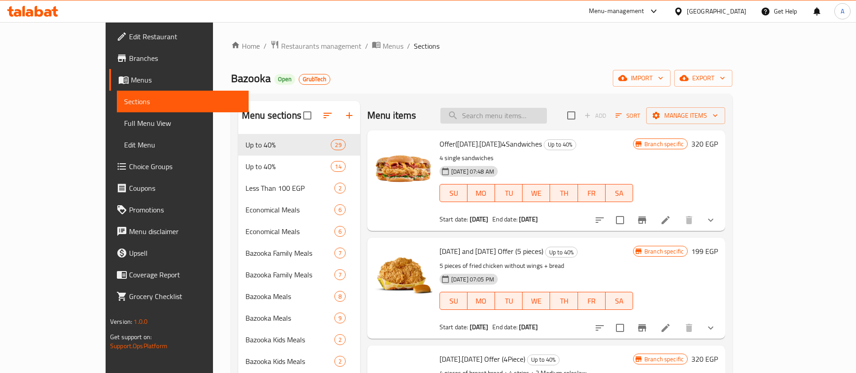
click at [542, 119] on input "search" at bounding box center [494, 116] width 107 height 16
paste input "Rocket El saada 4"
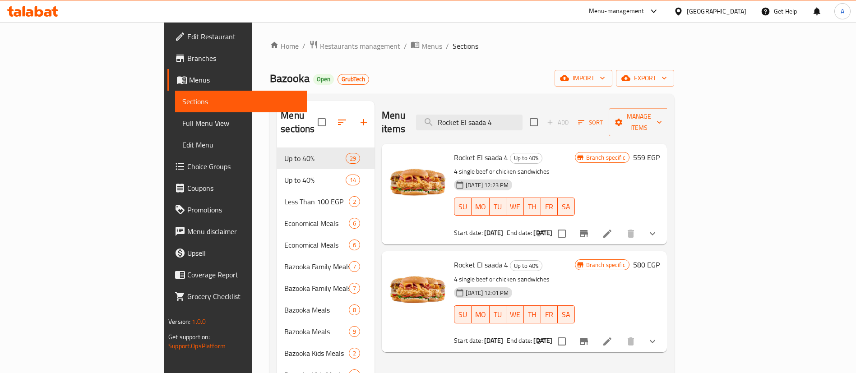
type input "Rocket El saada 4"
click at [613, 228] on icon at bounding box center [607, 233] width 11 height 11
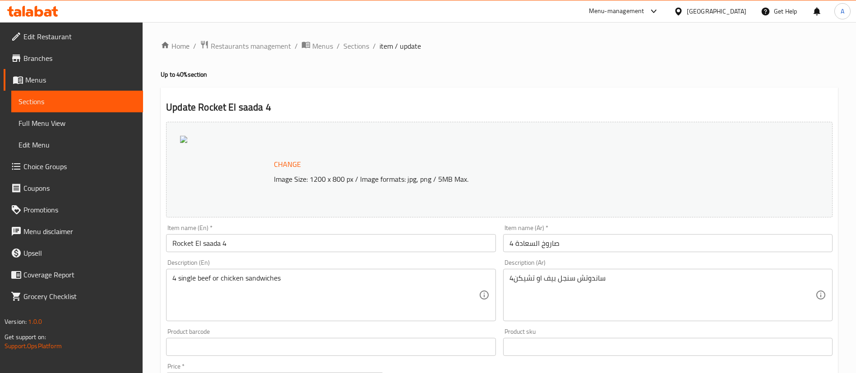
drag, startPoint x: 361, startPoint y: 49, endPoint x: 344, endPoint y: 87, distance: 41.4
click at [361, 49] on span "Sections" at bounding box center [357, 46] width 26 height 11
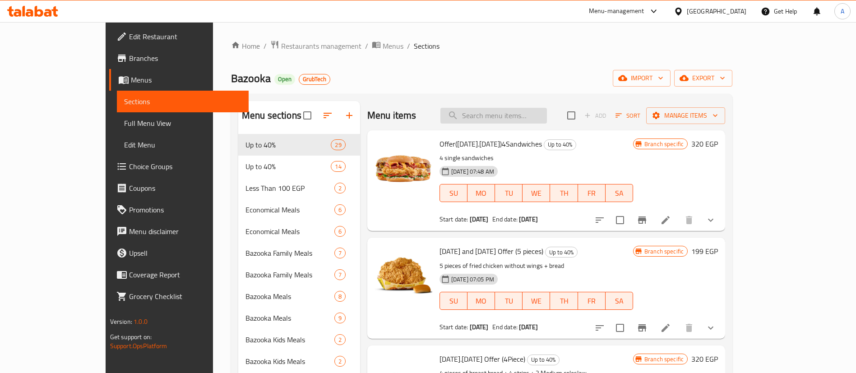
click at [541, 122] on input "search" at bounding box center [494, 116] width 107 height 16
paste input "single combo"
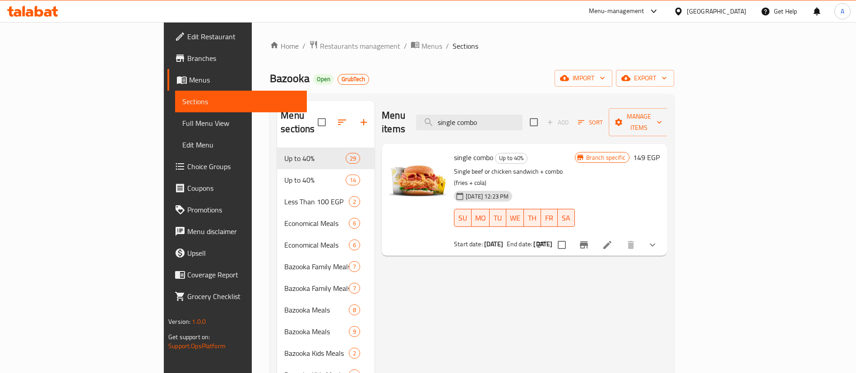
type input "single combo"
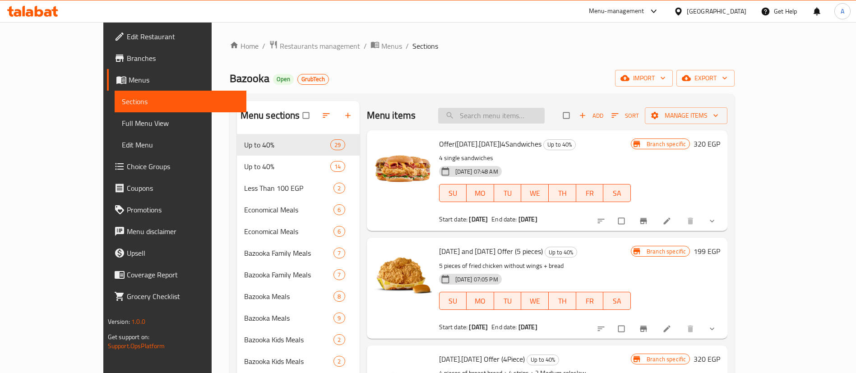
click at [523, 122] on input "search" at bounding box center [491, 116] width 107 height 16
paste input "single combo"
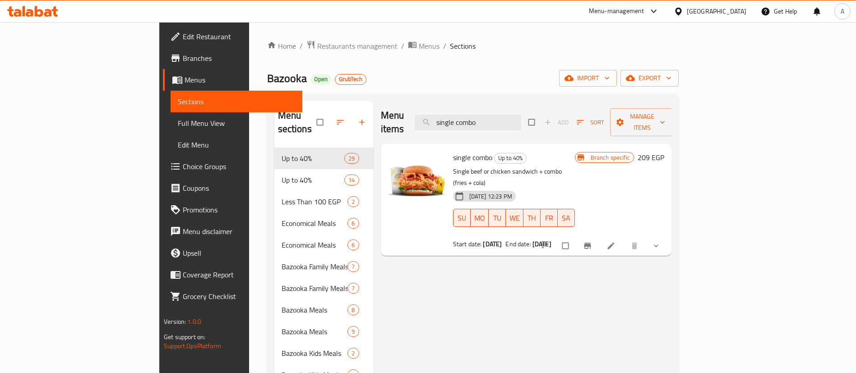
type input "single combo"
click at [521, 115] on input "single combo" at bounding box center [468, 123] width 107 height 16
click at [625, 239] on li at bounding box center [612, 246] width 25 height 14
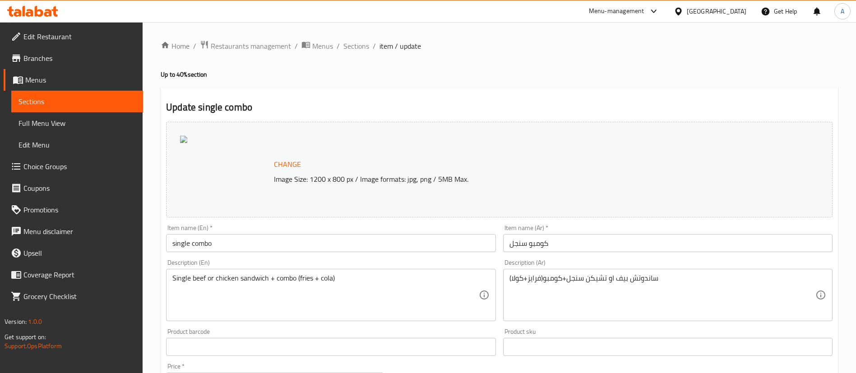
drag, startPoint x: 356, startPoint y: 49, endPoint x: 386, endPoint y: 92, distance: 52.6
click at [356, 49] on span "Sections" at bounding box center [357, 46] width 26 height 11
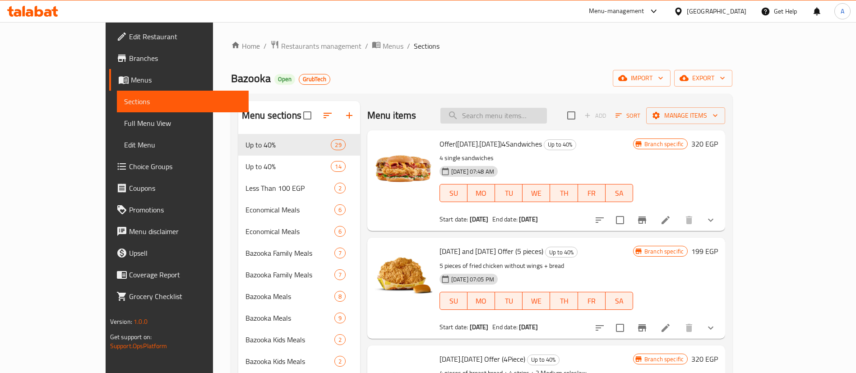
click at [525, 116] on input "search" at bounding box center [494, 116] width 107 height 16
paste input "El A2rmsha Double"
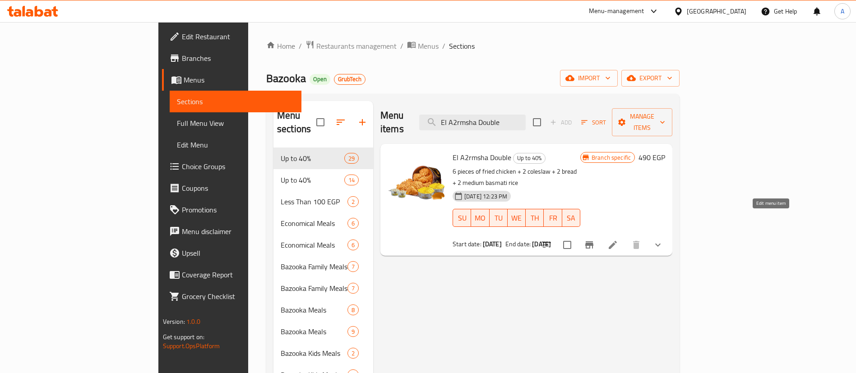
type input "El A2rmsha Double"
click at [619, 240] on icon at bounding box center [613, 245] width 11 height 11
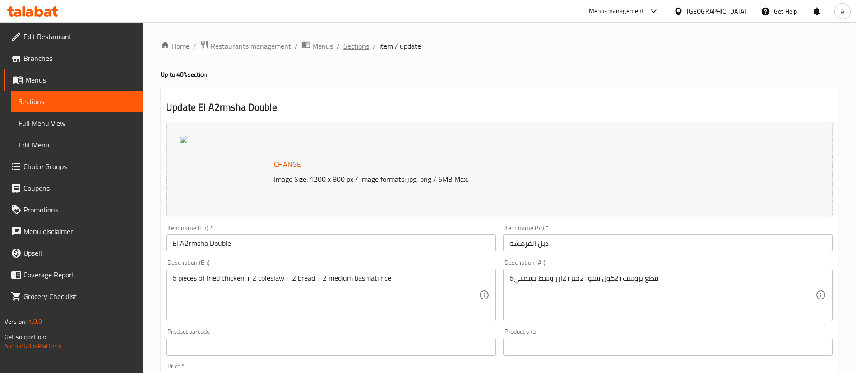
click at [353, 47] on span "Sections" at bounding box center [357, 46] width 26 height 11
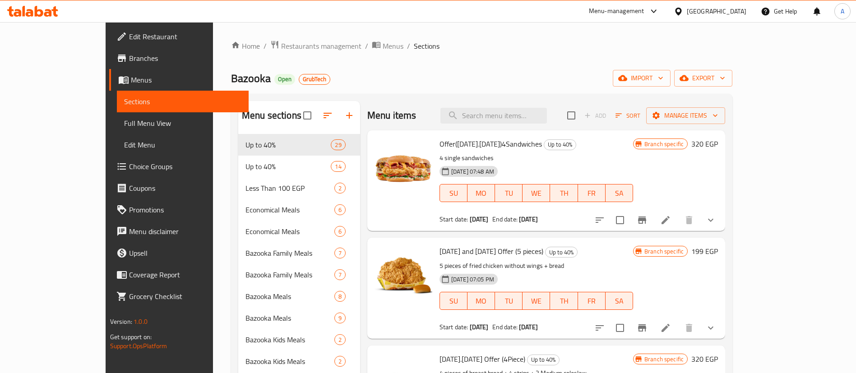
click at [541, 116] on input "search" at bounding box center [494, 116] width 107 height 16
click at [533, 115] on input "search" at bounding box center [494, 116] width 107 height 16
paste input "El A2rmsha Double"
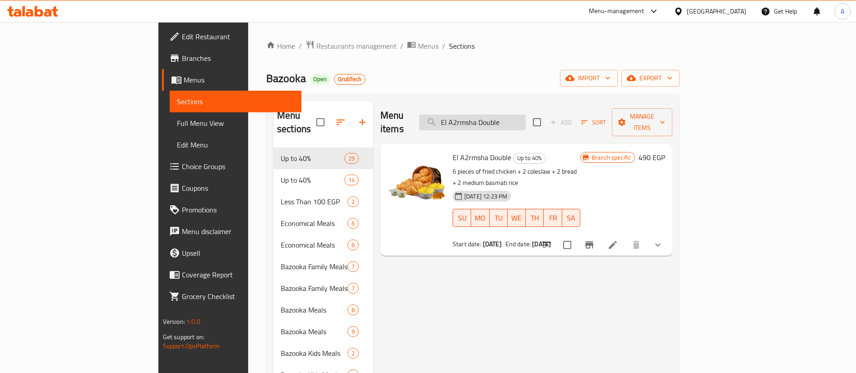
click at [526, 121] on input "El A2rmsha Double" at bounding box center [472, 123] width 107 height 16
paste input "Double happiness"
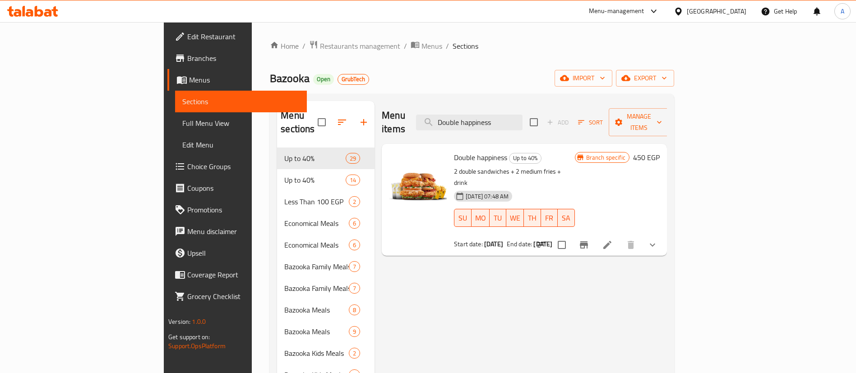
type input "Double happiness"
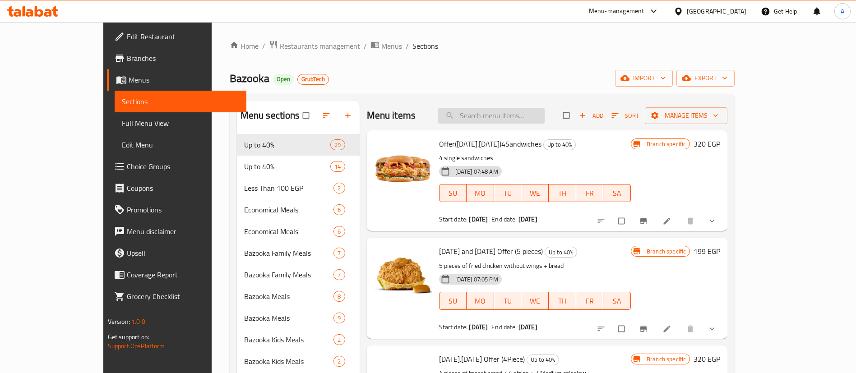
click at [545, 116] on input "search" at bounding box center [491, 116] width 107 height 16
paste input "Double happiness"
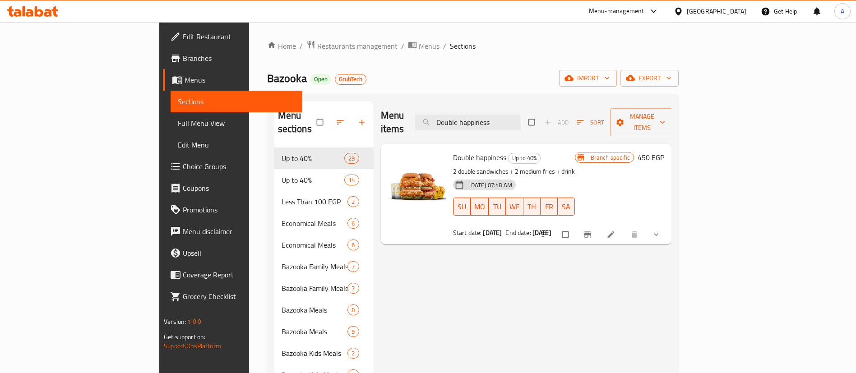
type input "Double happiness"
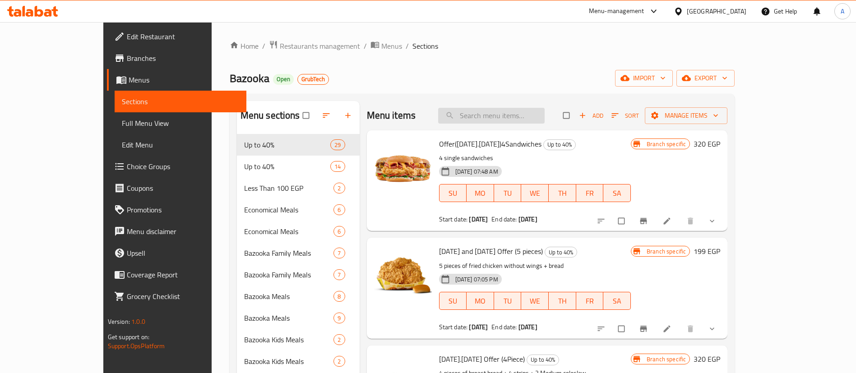
click at [523, 119] on input "search" at bounding box center [491, 116] width 107 height 16
paste input "Double happiness"
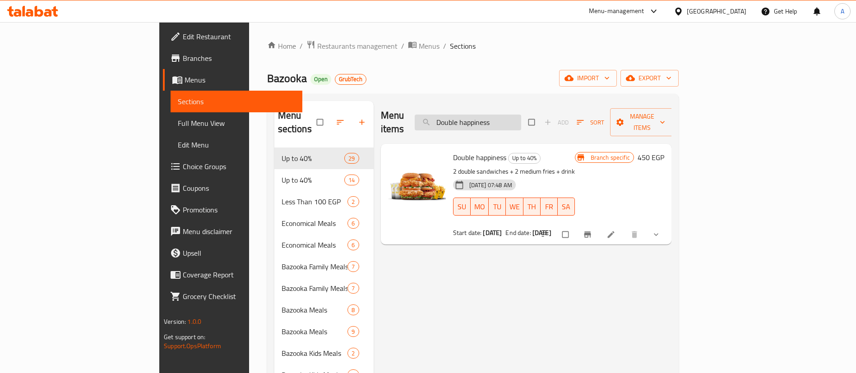
type input "Double happiness"
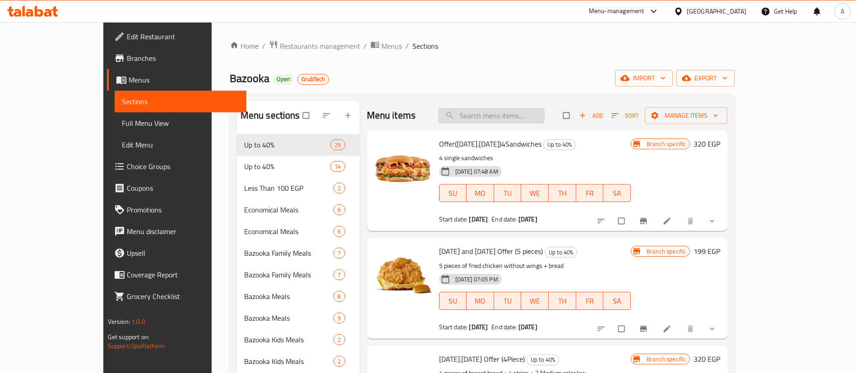
click at [528, 119] on input "search" at bounding box center [491, 116] width 107 height 16
paste input "Double happiness"
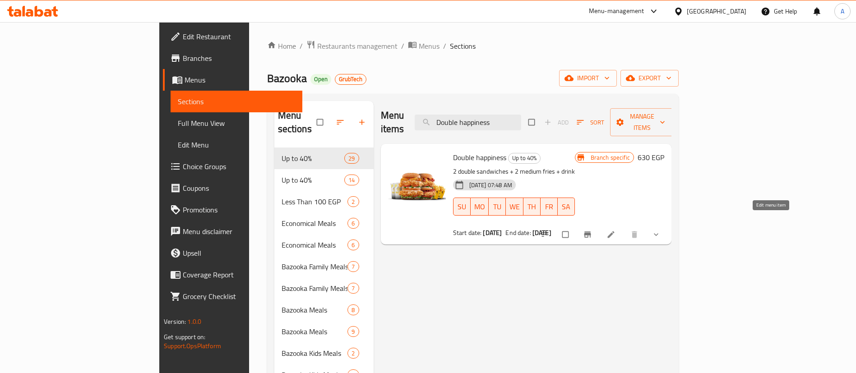
type input "Double happiness"
click at [616, 230] on icon at bounding box center [611, 234] width 9 height 9
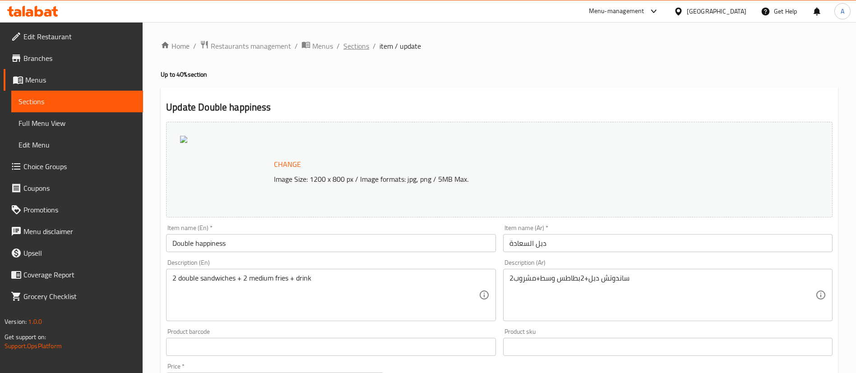
click at [358, 50] on span "Sections" at bounding box center [357, 46] width 26 height 11
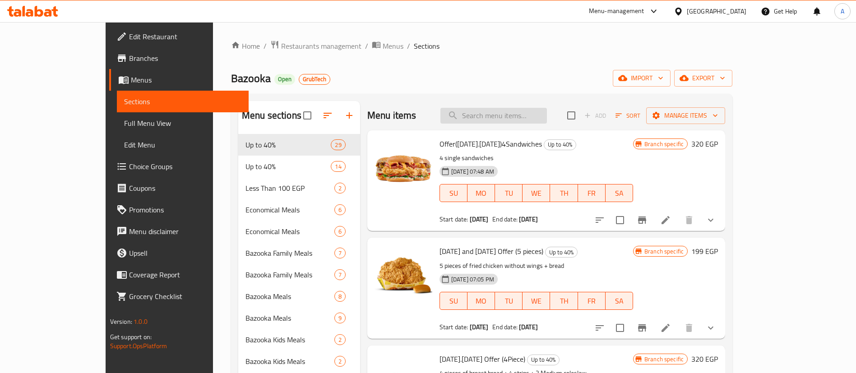
click at [547, 115] on input "search" at bounding box center [494, 116] width 107 height 16
paste input "Dueto 2 (4 pieces)"
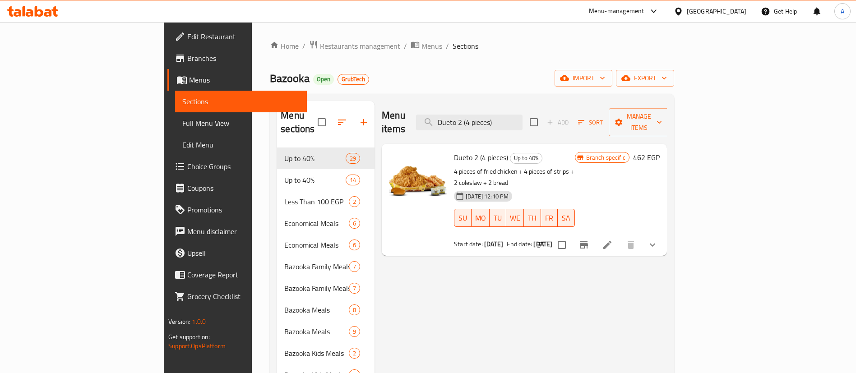
type input "Dueto 2 (4 pieces)"
click at [612, 241] on icon at bounding box center [608, 245] width 8 height 8
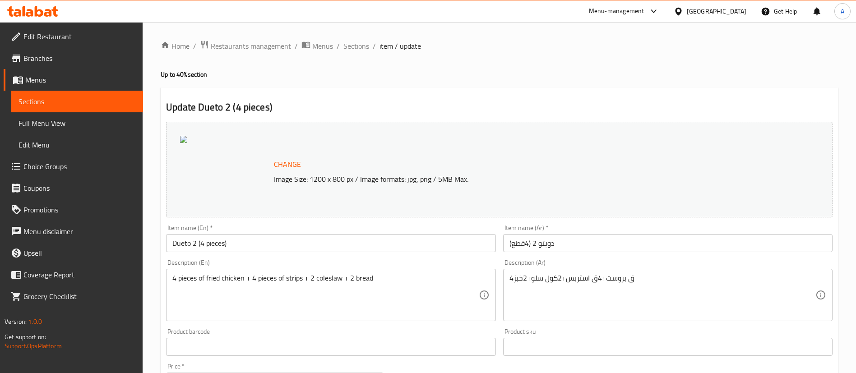
drag, startPoint x: 348, startPoint y: 44, endPoint x: 608, endPoint y: 24, distance: 261.3
click at [348, 44] on span "Sections" at bounding box center [357, 46] width 26 height 11
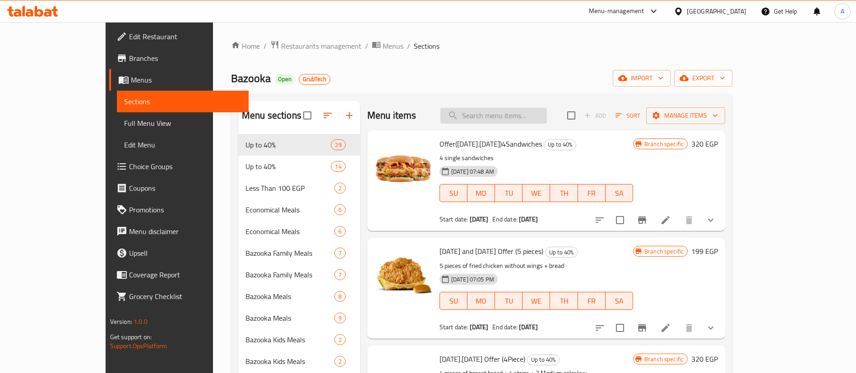
click at [547, 116] on input "search" at bounding box center [494, 116] width 107 height 16
paste input "Koshary Offer"
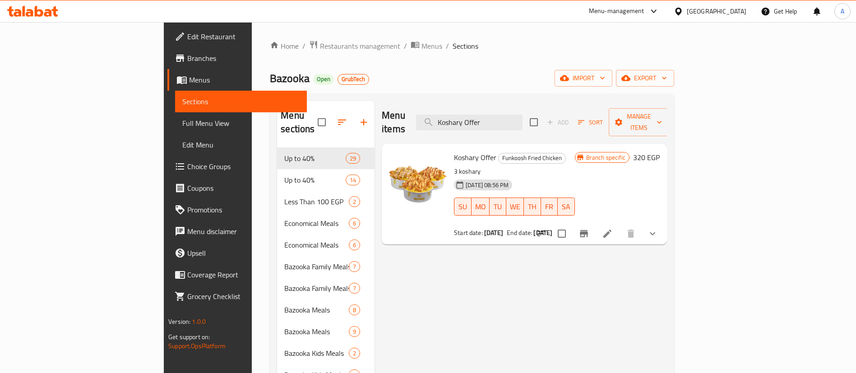
type input "Koshary Offer"
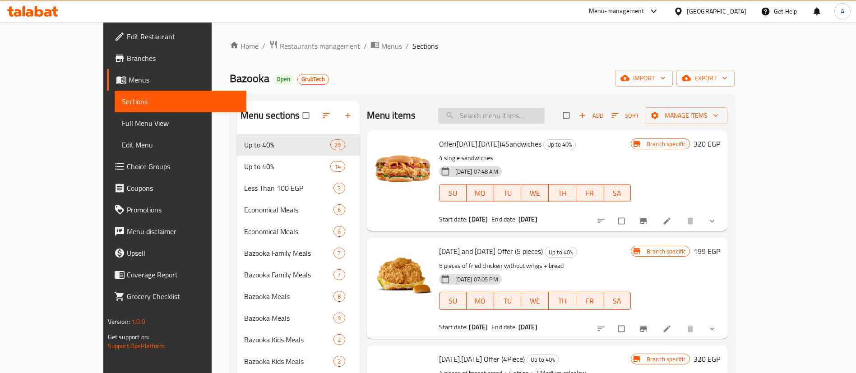
click at [519, 117] on input "search" at bounding box center [491, 116] width 107 height 16
paste input "Koshary Offer"
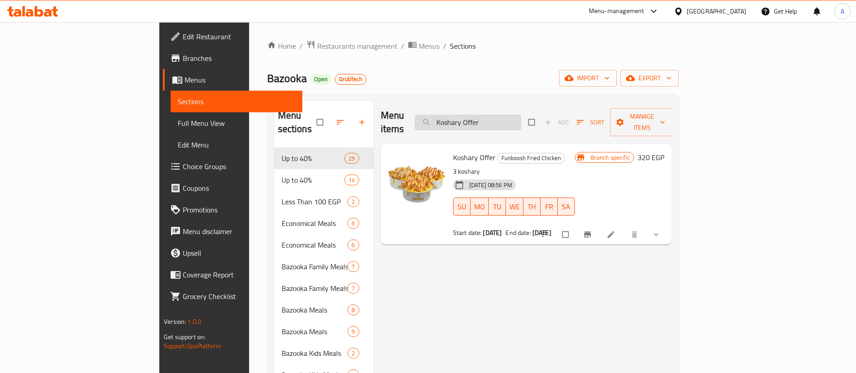
click at [521, 116] on input "Koshary Offer" at bounding box center [468, 123] width 107 height 16
paste input "Happiness Rocket 3"
type input "Happiness Rocket 3"
click at [616, 230] on icon at bounding box center [611, 234] width 9 height 9
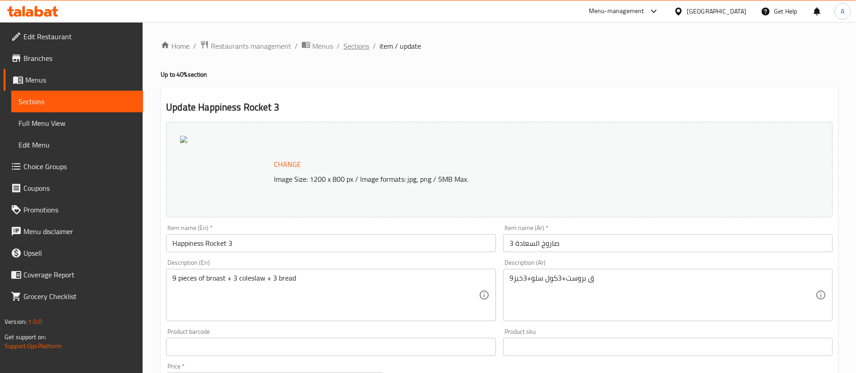
click at [361, 46] on span "Sections" at bounding box center [357, 46] width 26 height 11
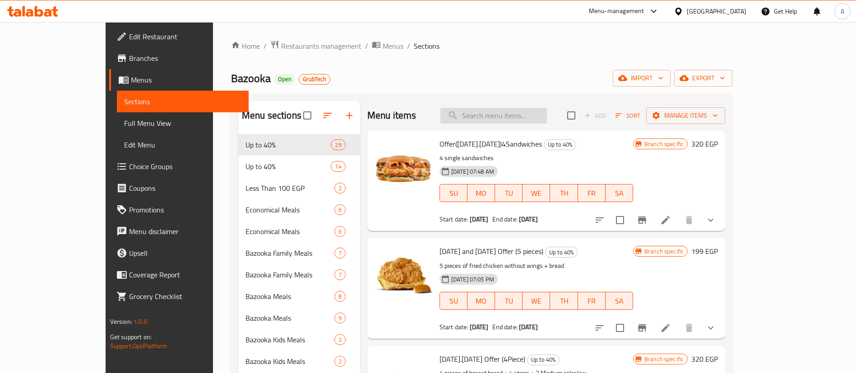
click at [535, 113] on input "search" at bounding box center [494, 116] width 107 height 16
paste input "Happiness Rocket 3"
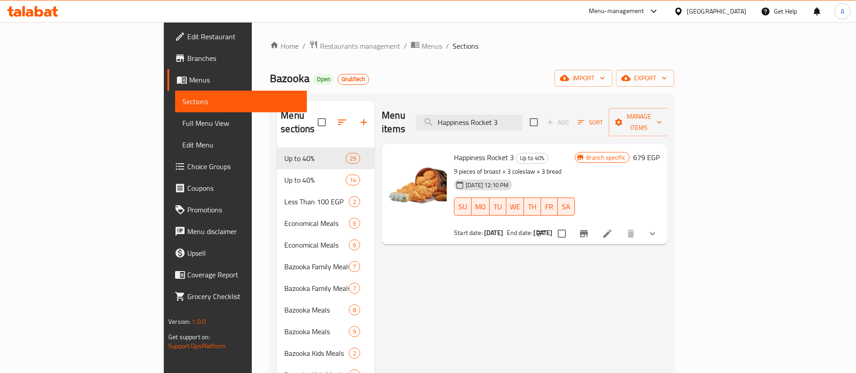
type input "Happiness Rocket 3"
